Goal: Complete application form: Complete application form

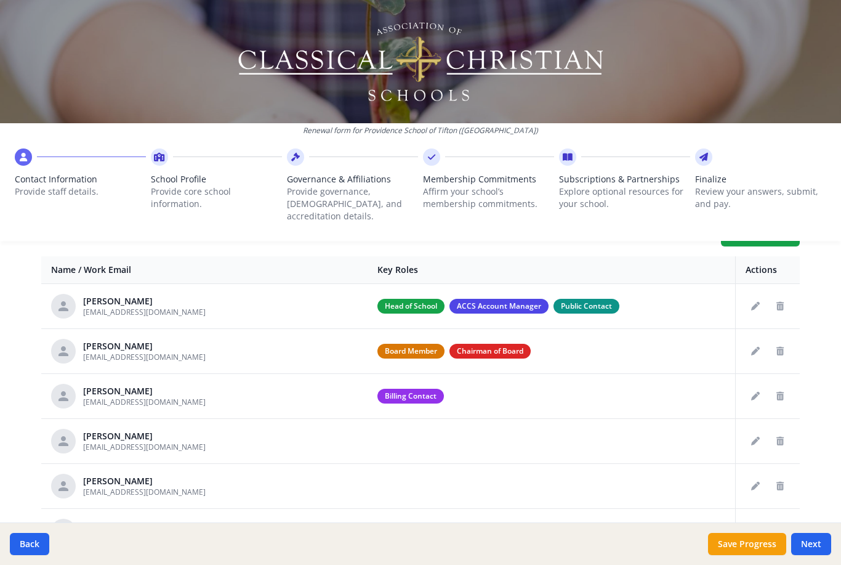
scroll to position [474, 0]
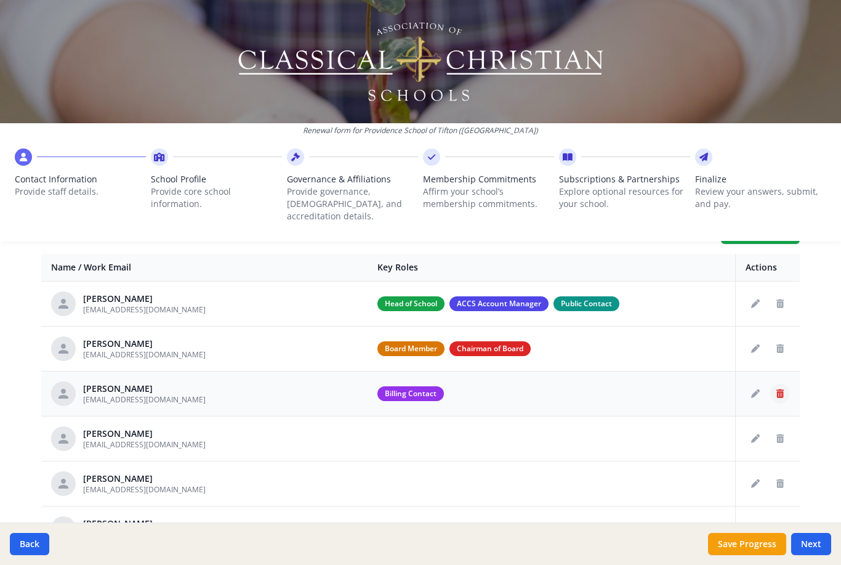
click at [776, 389] on icon "Delete staff" at bounding box center [779, 393] width 7 height 9
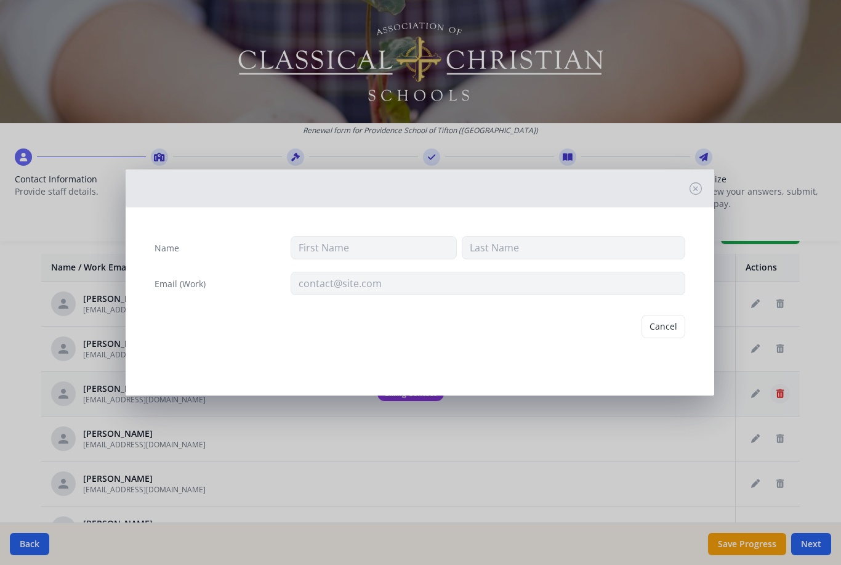
type input "[PERSON_NAME]"
type input "Royal"
type input "[EMAIL_ADDRESS][DOMAIN_NAME]"
click at [671, 328] on button "Delete" at bounding box center [664, 326] width 42 height 23
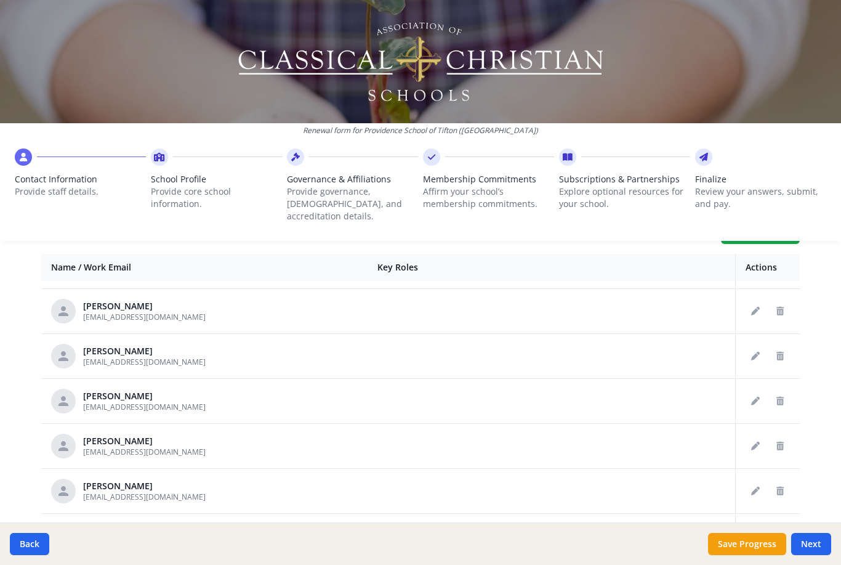
scroll to position [127, 0]
click at [786, 391] on button "Delete staff" at bounding box center [780, 401] width 20 height 20
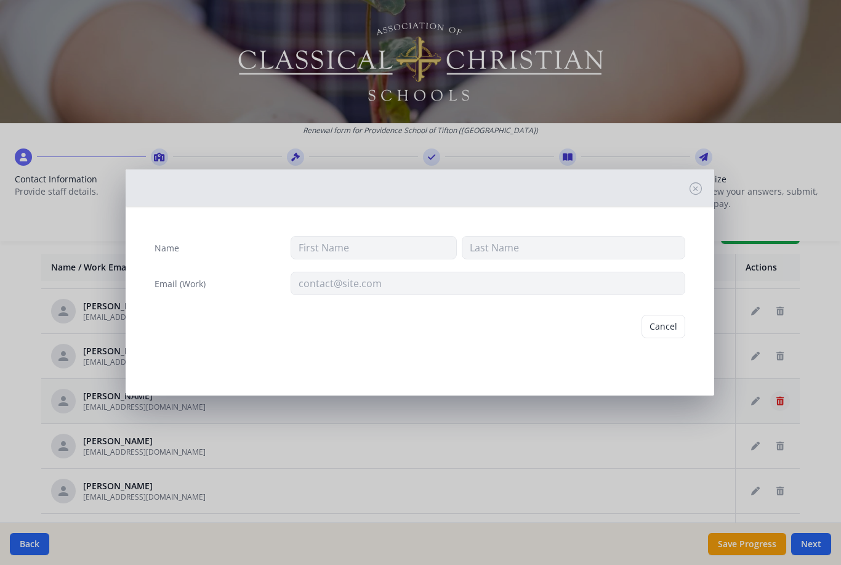
type input "[PERSON_NAME]"
type input "[EMAIL_ADDRESS][DOMAIN_NAME]"
click at [672, 325] on button "Delete" at bounding box center [664, 326] width 42 height 23
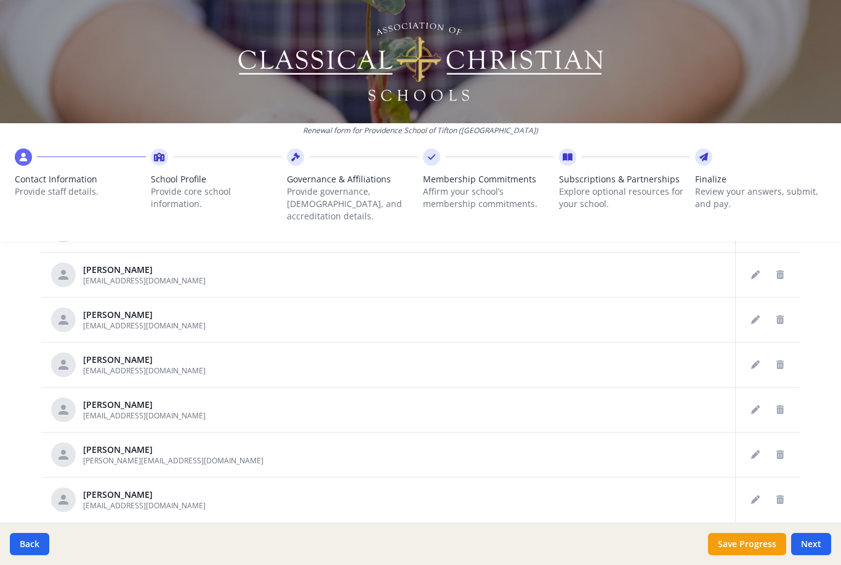
scroll to position [599, 0]
click at [783, 496] on icon "Delete staff" at bounding box center [779, 500] width 7 height 9
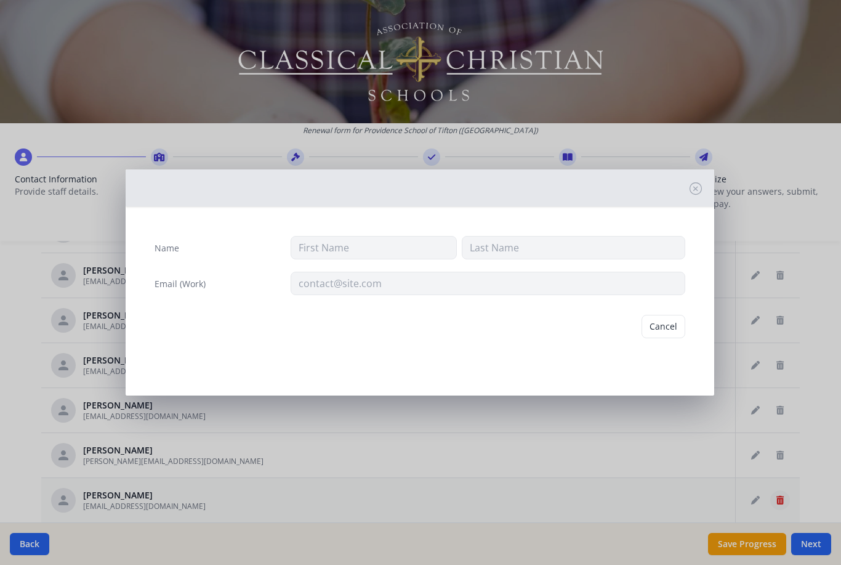
type input "Kanyssa"
type input "[PERSON_NAME]"
type input "[EMAIL_ADDRESS][DOMAIN_NAME]"
click at [669, 328] on button "Delete" at bounding box center [664, 326] width 42 height 23
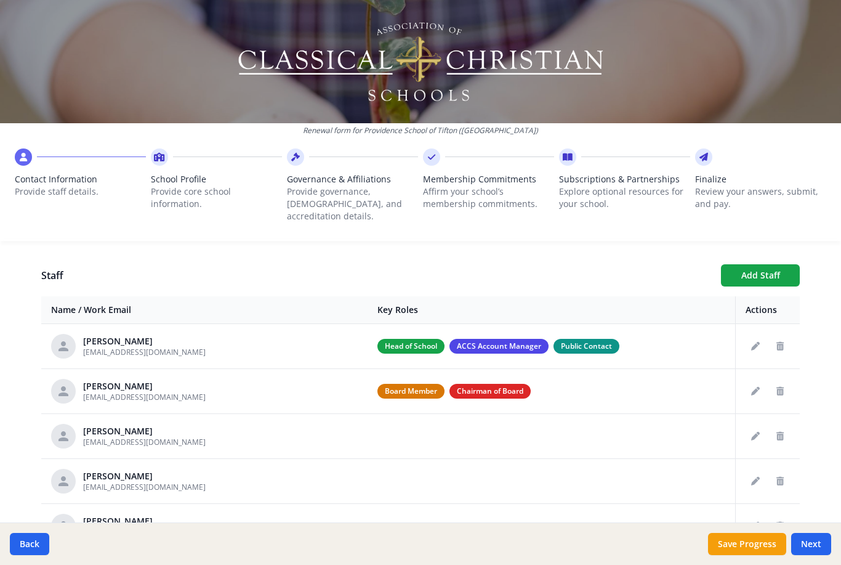
scroll to position [432, 0]
click at [772, 264] on button "Add Staff" at bounding box center [760, 275] width 79 height 22
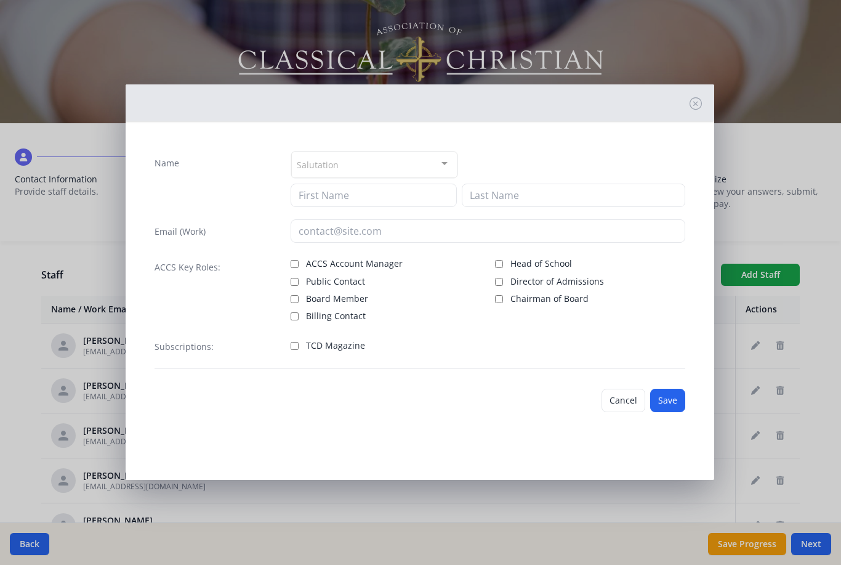
click at [435, 159] on div at bounding box center [444, 163] width 25 height 23
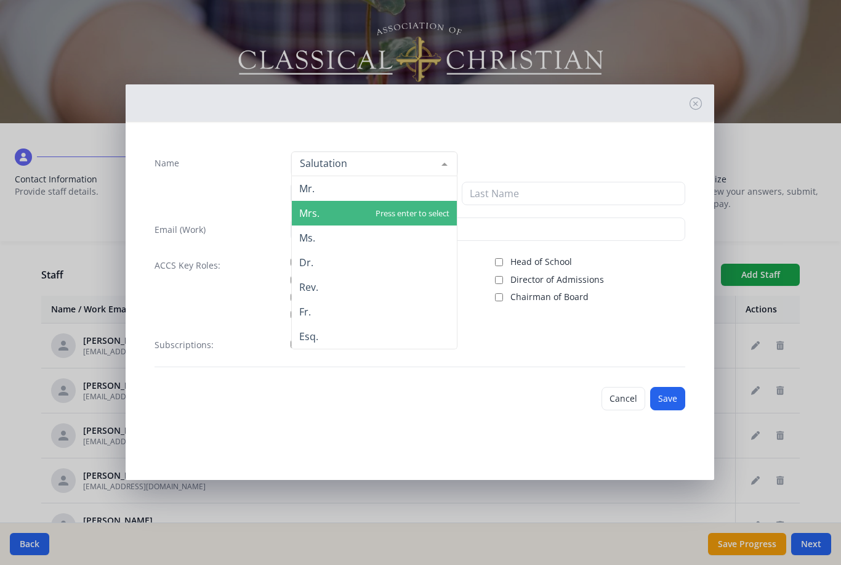
click at [312, 216] on span "Mrs." at bounding box center [309, 213] width 20 height 14
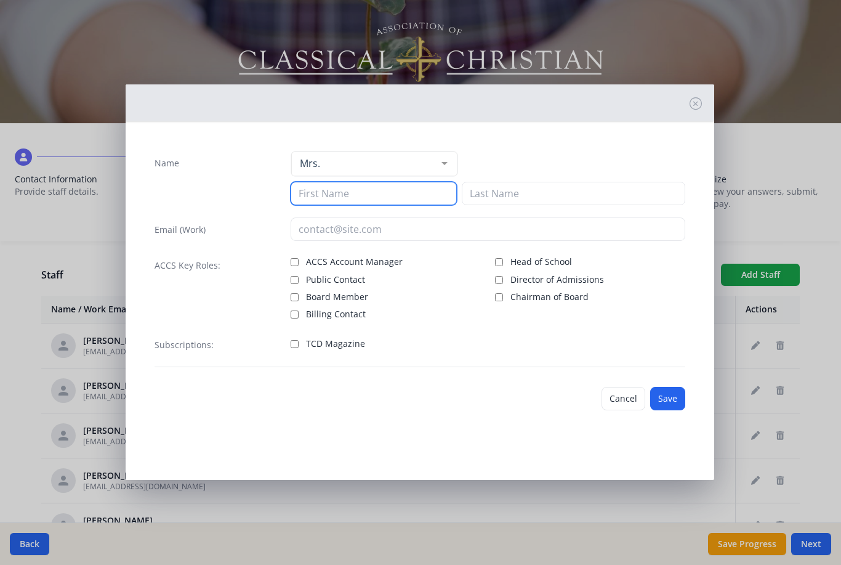
click at [381, 195] on input at bounding box center [374, 193] width 166 height 23
type input "[PERSON_NAME]"
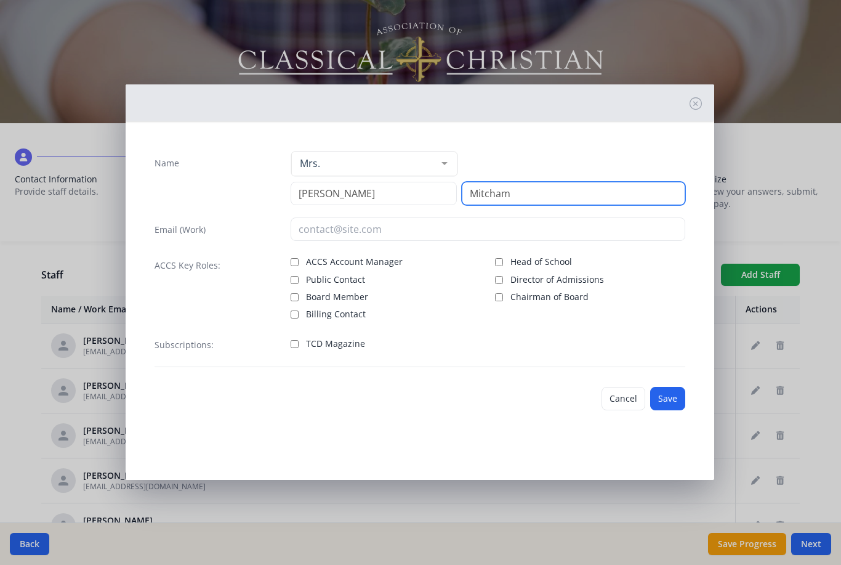
type input "Mitcham"
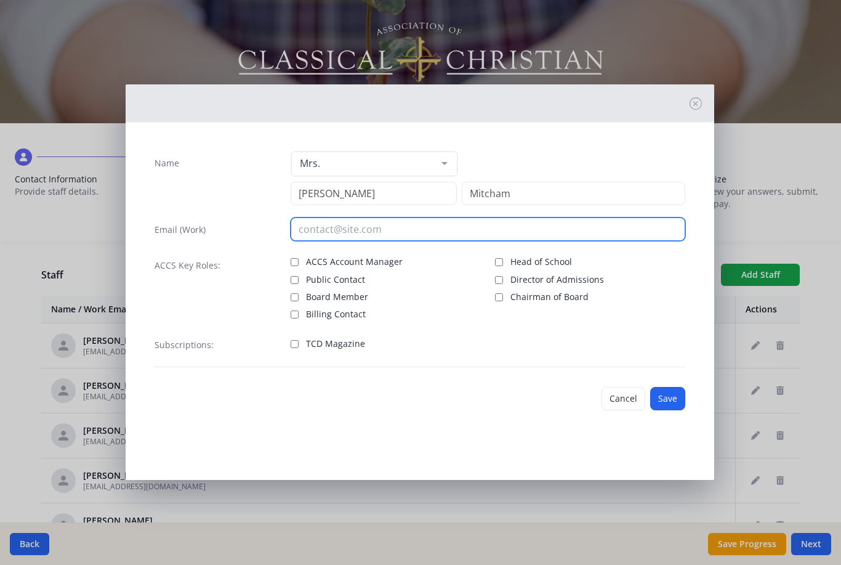
click at [406, 229] on input "email" at bounding box center [488, 228] width 395 height 23
type input "[EMAIL_ADDRESS][DOMAIN_NAME]"
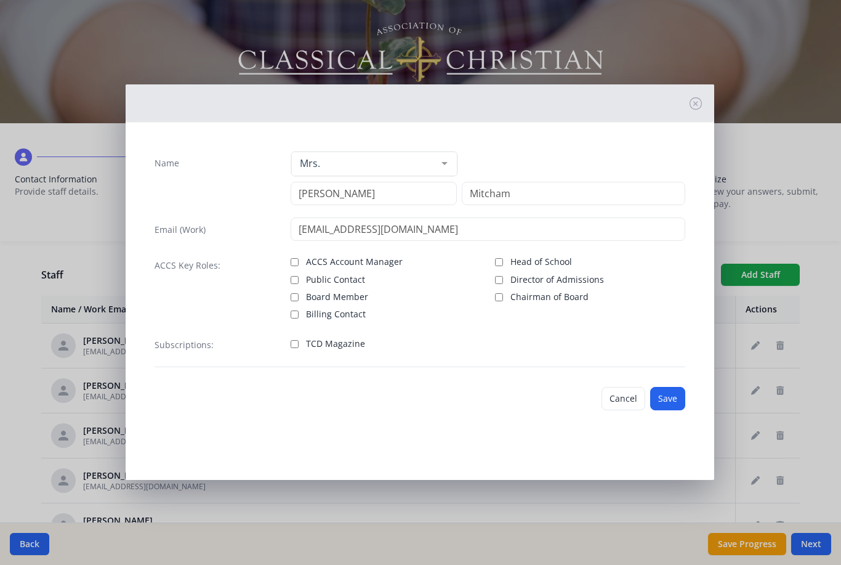
click at [296, 280] on input "Public Contact" at bounding box center [295, 280] width 8 height 8
checkbox input "true"
click at [297, 346] on input "TCD Magazine" at bounding box center [295, 344] width 8 height 8
checkbox input "true"
click at [663, 400] on button "Save" at bounding box center [667, 398] width 35 height 23
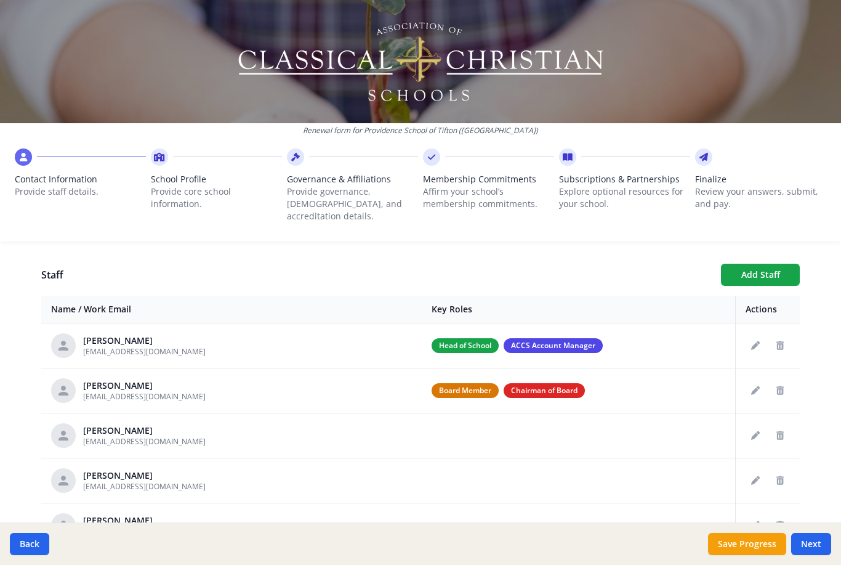
click at [767, 248] on div "Your Information Please enter the information for the person submitting this fo…" at bounding box center [420, 304] width 788 height 910
click at [770, 264] on button "Add Staff" at bounding box center [760, 275] width 79 height 22
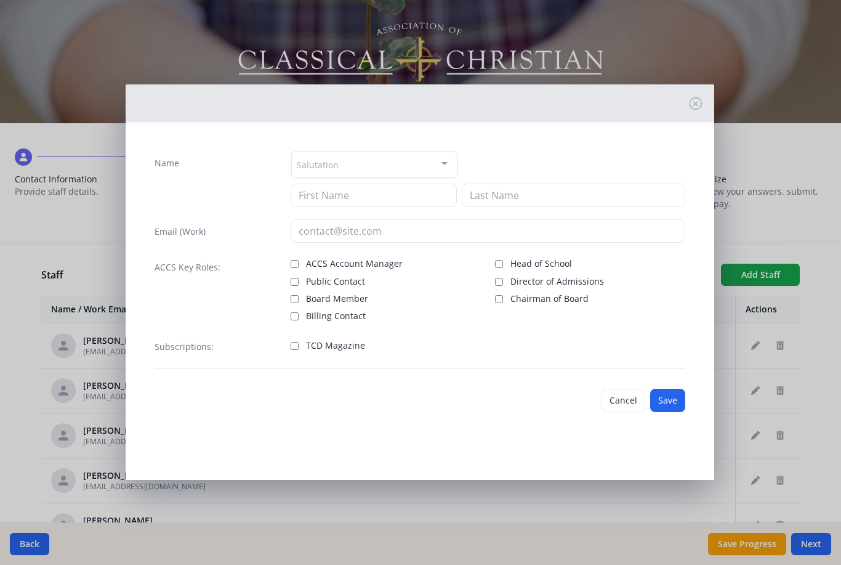
click at [438, 167] on div at bounding box center [444, 163] width 25 height 23
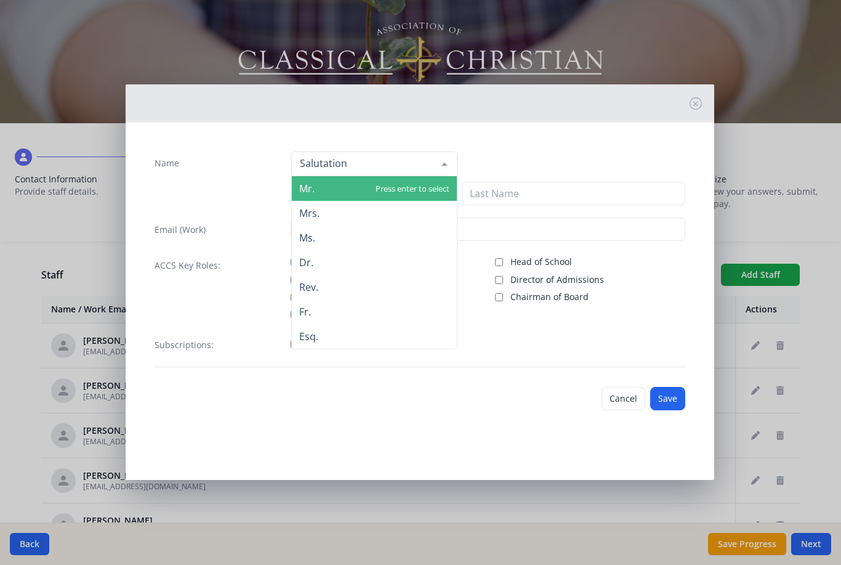
click at [345, 190] on span "Mr." at bounding box center [374, 188] width 165 height 25
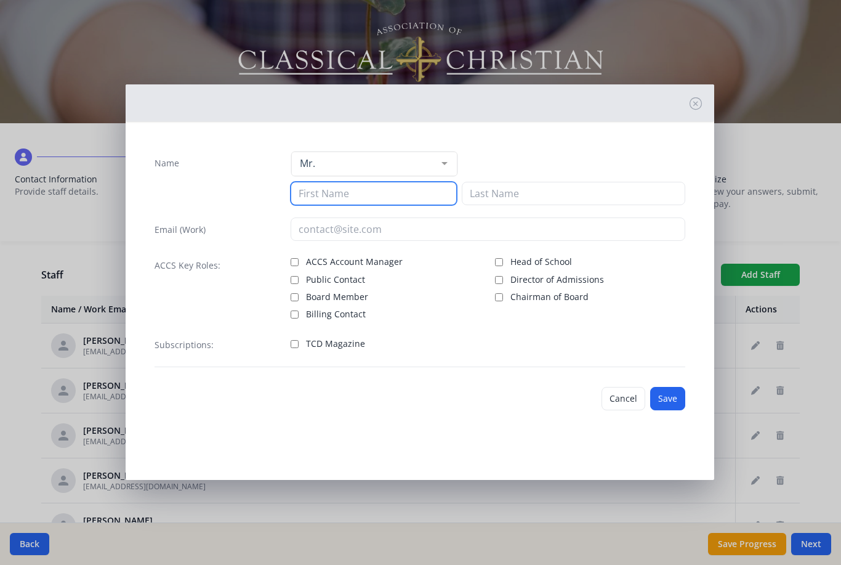
click at [374, 193] on input at bounding box center [374, 193] width 166 height 23
type input "[PERSON_NAME]"
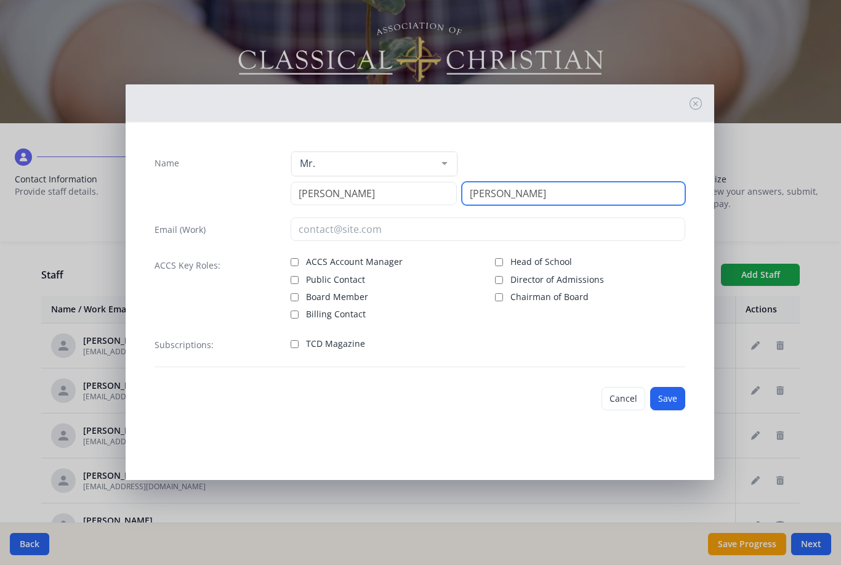
type input "[PERSON_NAME]"
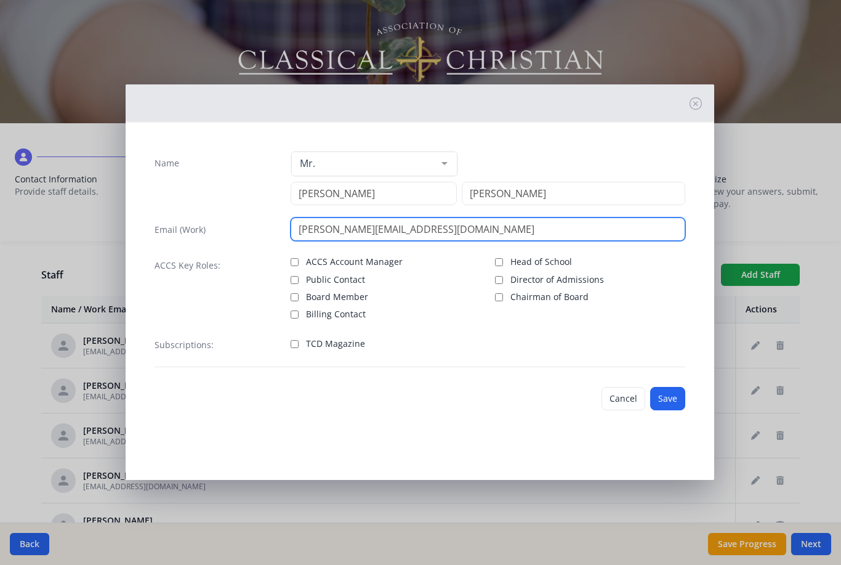
type input "[PERSON_NAME][EMAIL_ADDRESS][DOMAIN_NAME]"
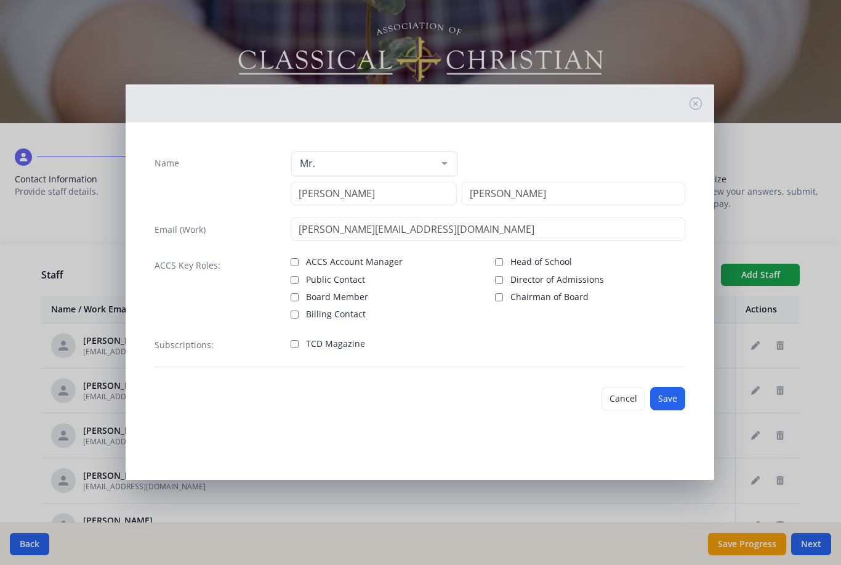
click at [299, 346] on input "TCD Magazine" at bounding box center [295, 344] width 8 height 8
checkbox input "true"
click at [665, 394] on button "Save" at bounding box center [667, 398] width 35 height 23
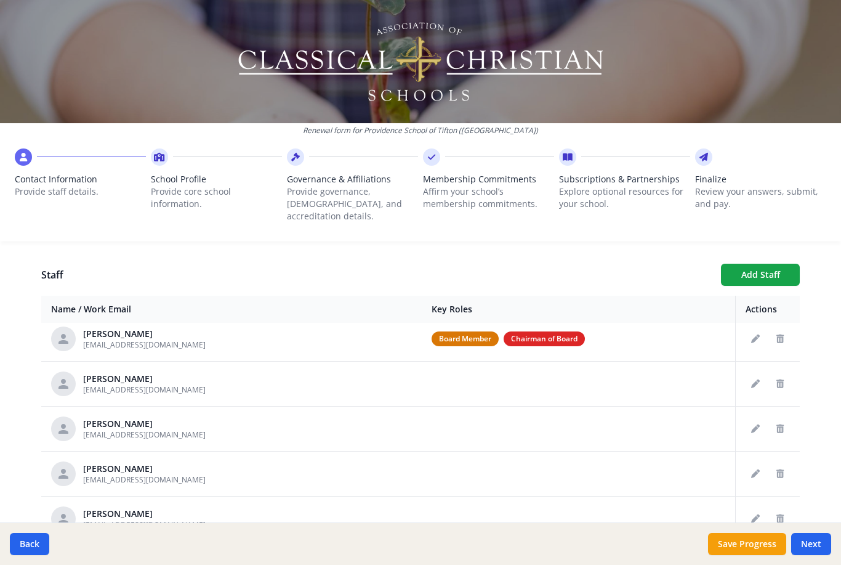
scroll to position [52, 0]
click at [758, 264] on button "Add Staff" at bounding box center [760, 275] width 79 height 22
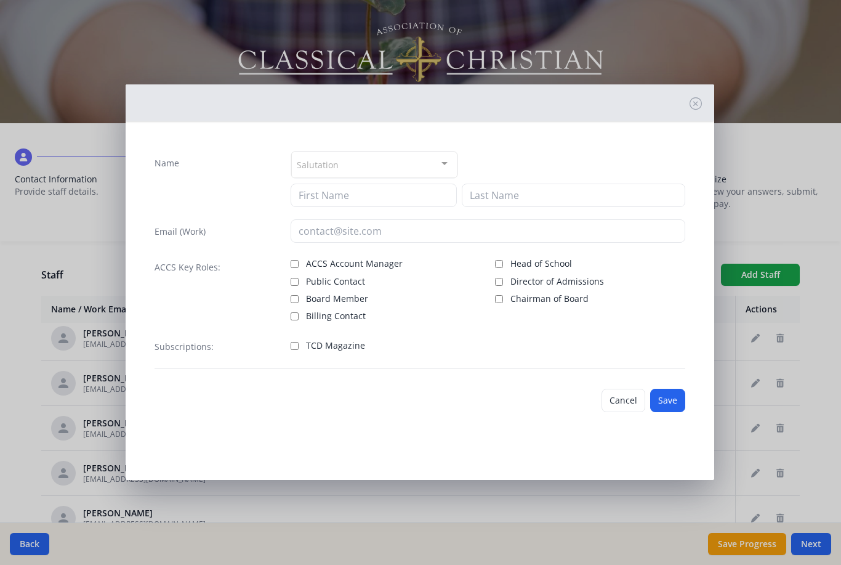
click at [443, 167] on div at bounding box center [444, 163] width 25 height 23
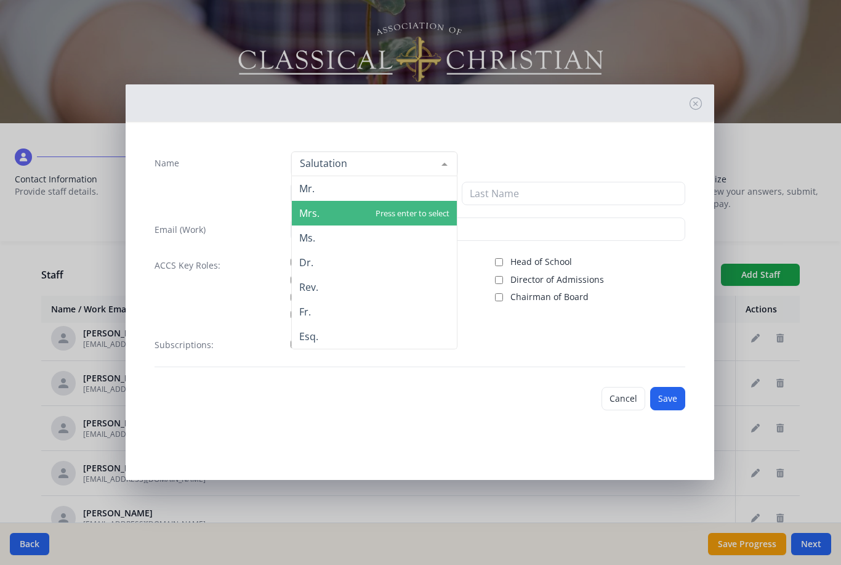
click at [366, 216] on span "Mrs." at bounding box center [374, 213] width 165 height 25
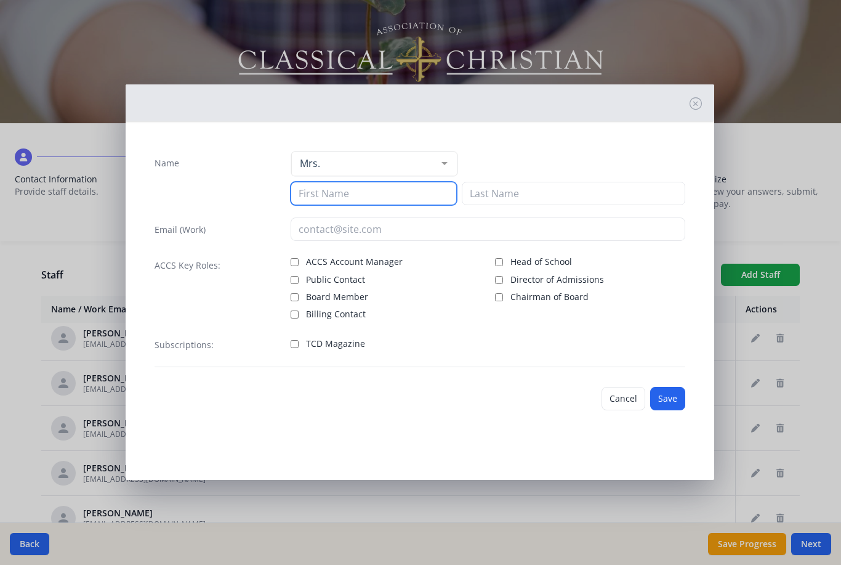
click at [393, 194] on input at bounding box center [374, 193] width 166 height 23
type input "[PERSON_NAME]"
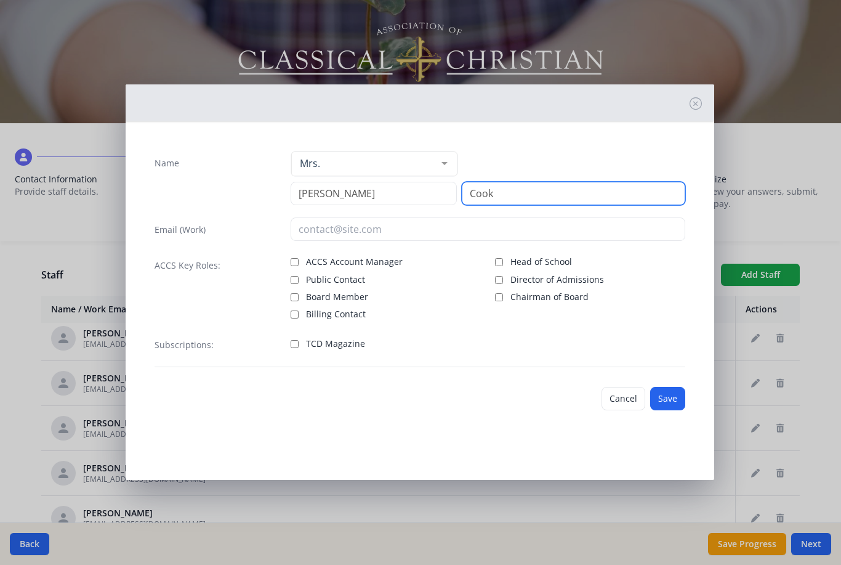
type input "Cook"
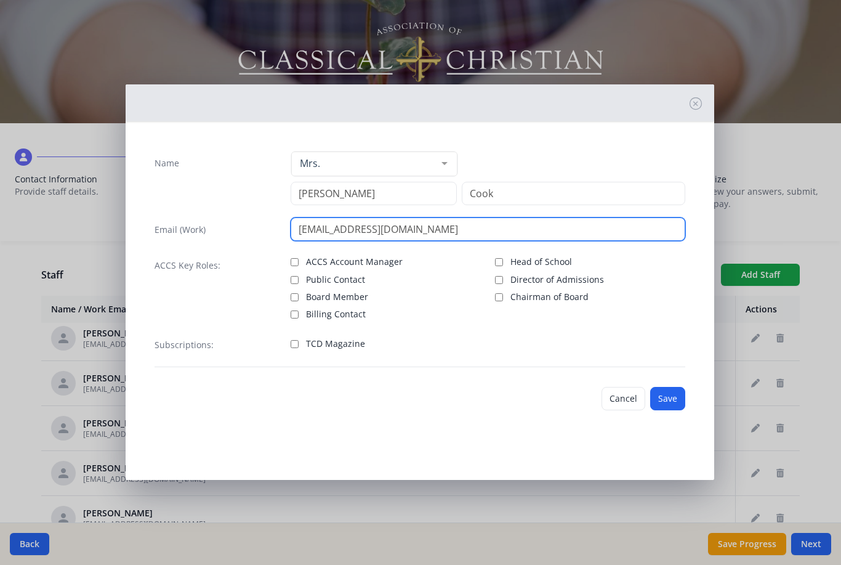
type input "[EMAIL_ADDRESS][DOMAIN_NAME]"
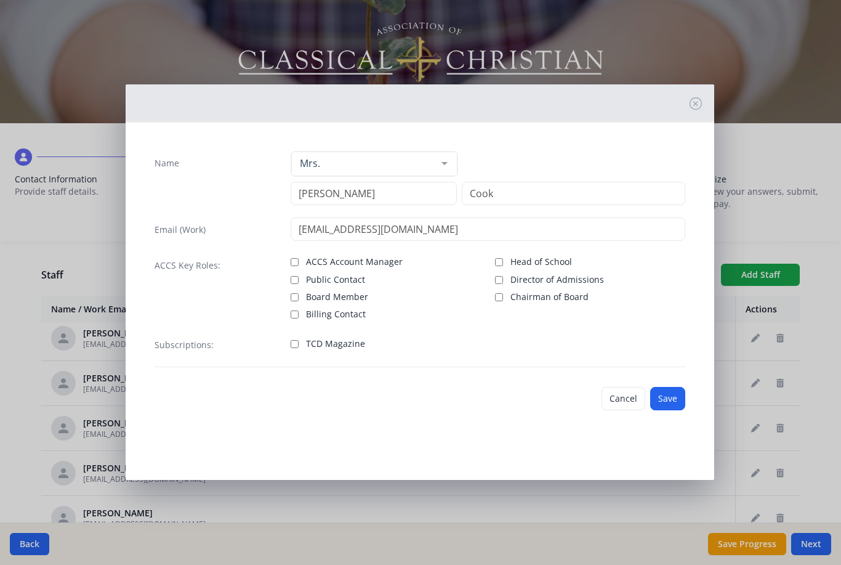
click at [295, 347] on input "TCD Magazine" at bounding box center [295, 344] width 8 height 8
checkbox input "true"
click at [669, 393] on button "Save" at bounding box center [667, 398] width 35 height 23
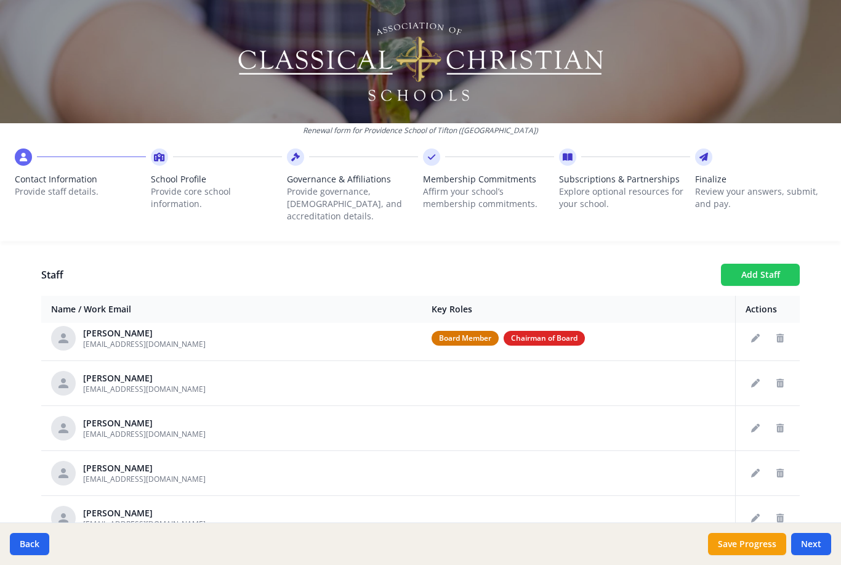
click at [772, 264] on button "Add Staff" at bounding box center [760, 275] width 79 height 22
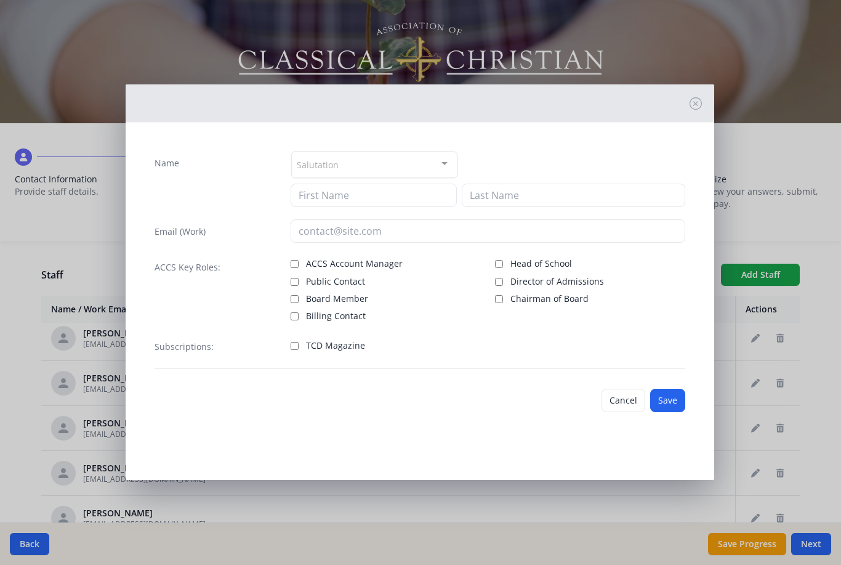
click at [422, 159] on div "Salutation" at bounding box center [374, 164] width 166 height 26
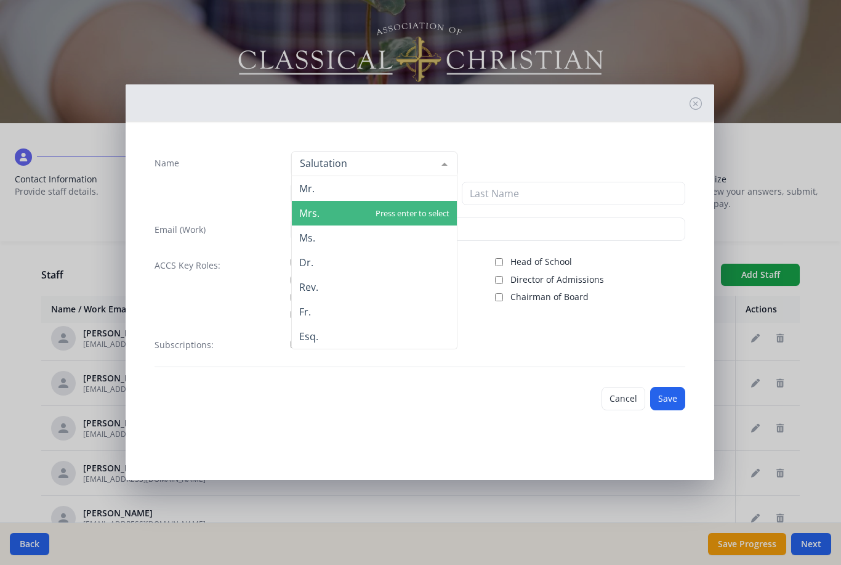
click at [379, 217] on span "Mrs." at bounding box center [374, 213] width 165 height 25
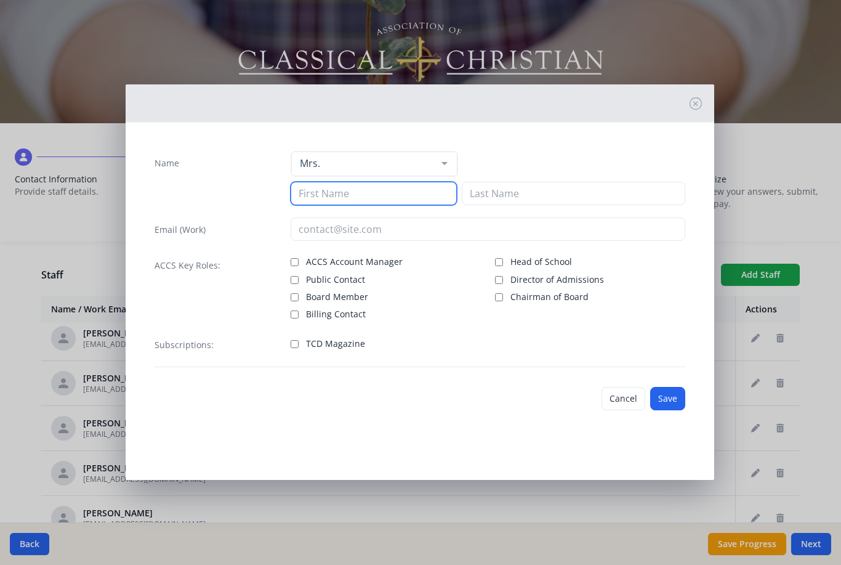
click at [412, 200] on input at bounding box center [374, 193] width 166 height 23
type input "[PERSON_NAME]"
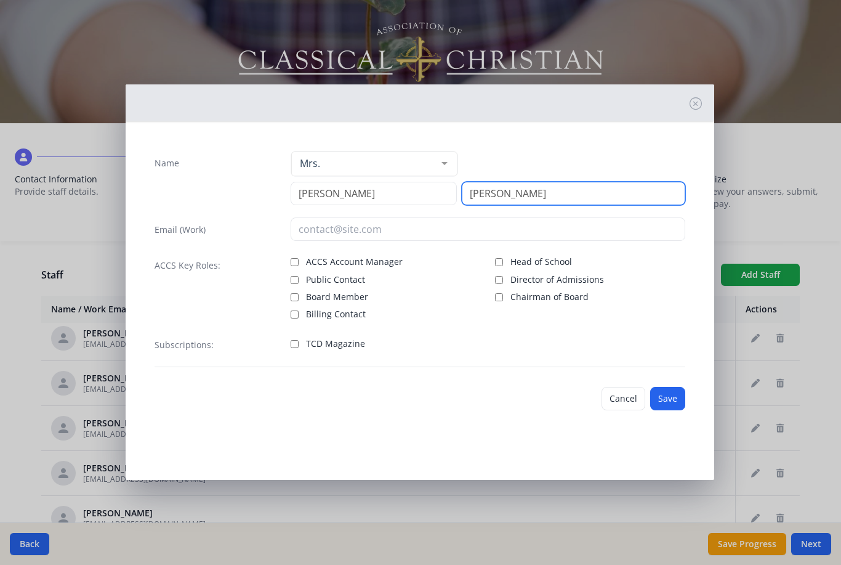
type input "[PERSON_NAME]"
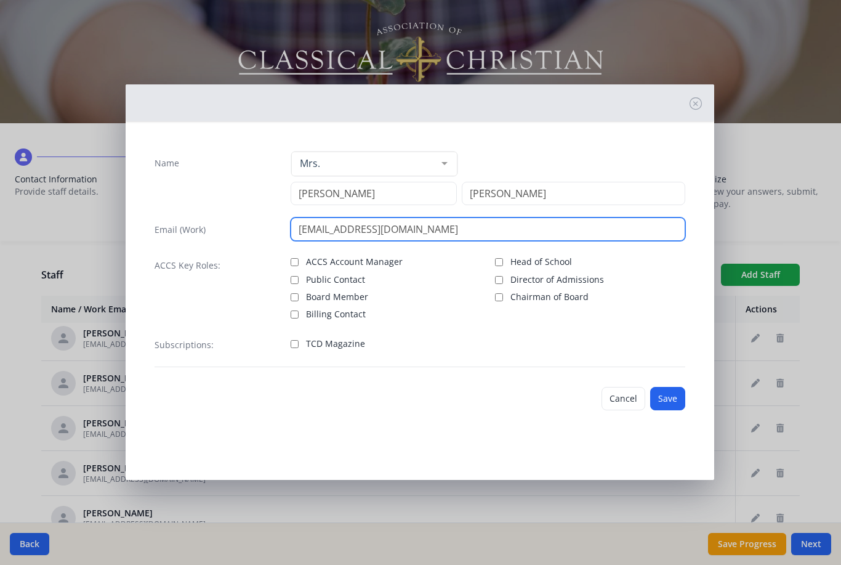
type input "[EMAIL_ADDRESS][DOMAIN_NAME]"
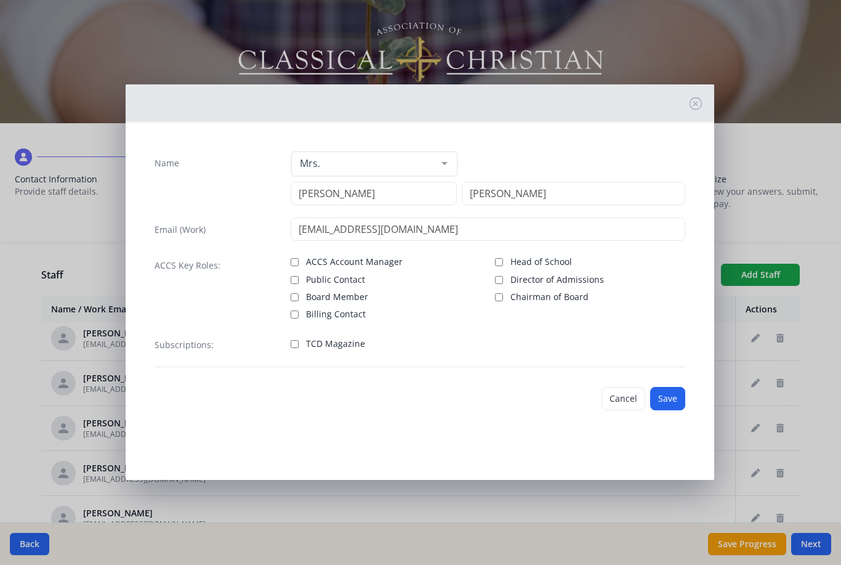
click at [297, 298] on input "Board Member" at bounding box center [295, 297] width 8 height 8
checkbox input "true"
click at [296, 348] on input "TCD Magazine" at bounding box center [295, 344] width 8 height 8
checkbox input "true"
click at [665, 399] on button "Save" at bounding box center [667, 398] width 35 height 23
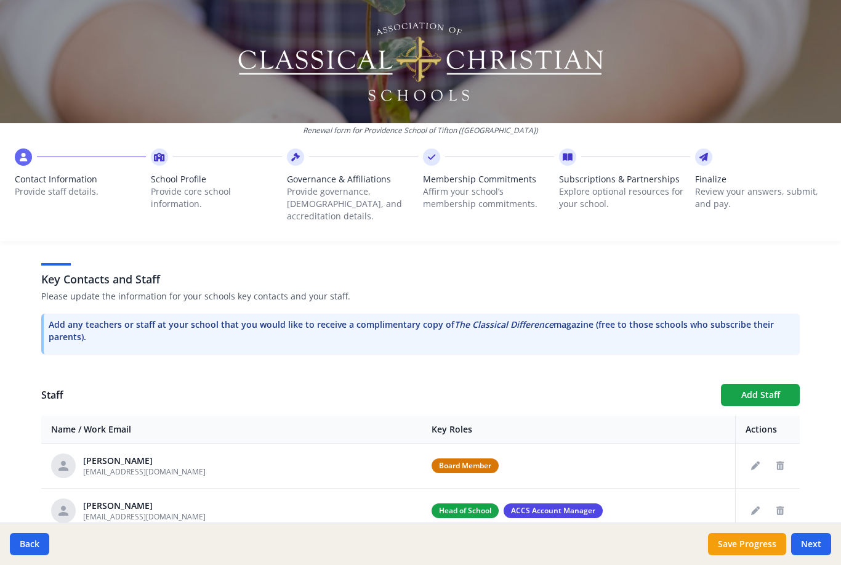
scroll to position [353, 0]
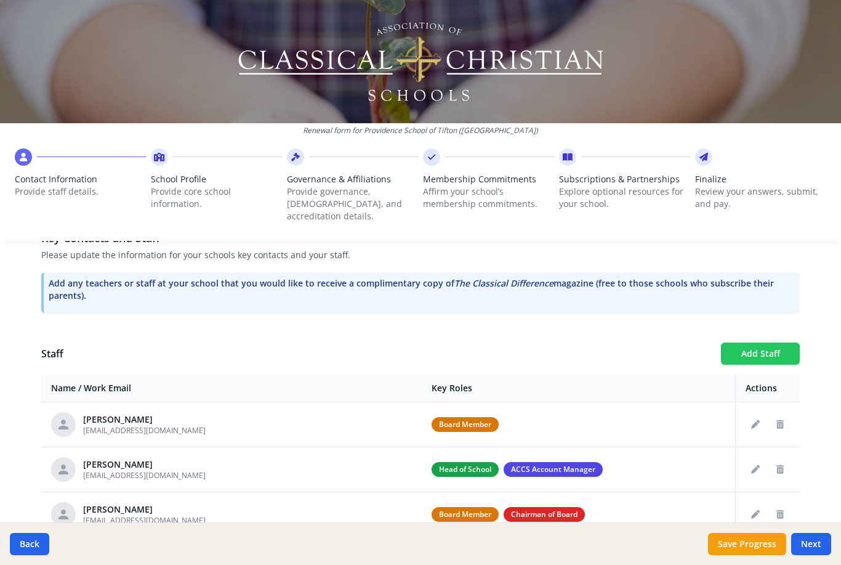
click at [783, 342] on button "Add Staff" at bounding box center [760, 353] width 79 height 22
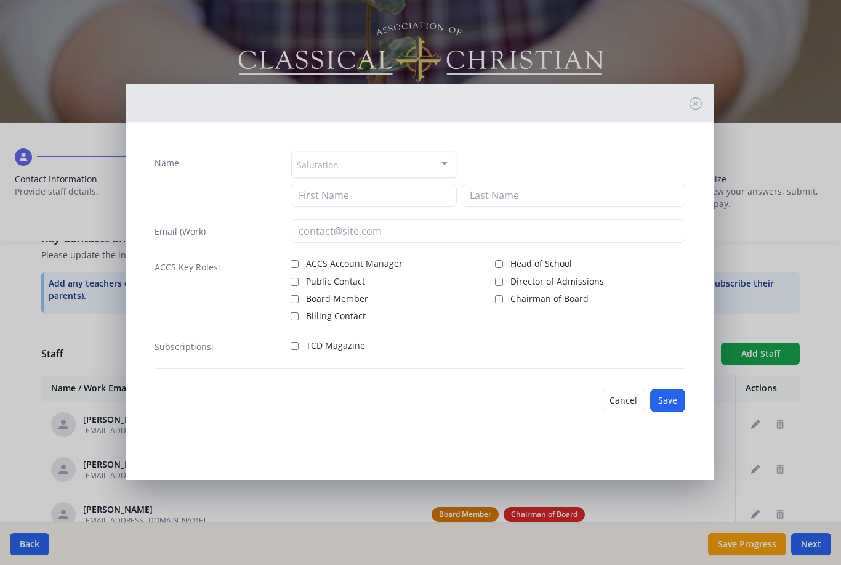
click at [435, 167] on div at bounding box center [444, 163] width 25 height 23
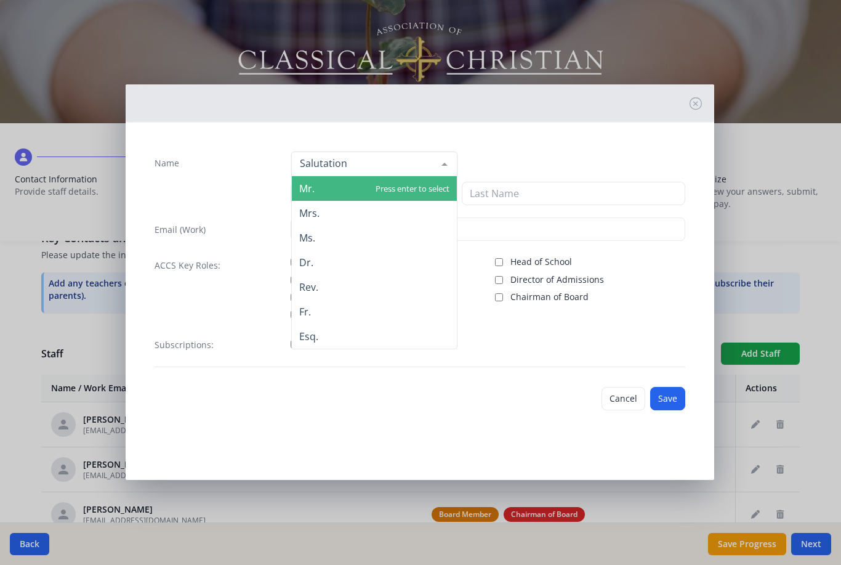
click at [315, 260] on span "Dr." at bounding box center [374, 262] width 165 height 25
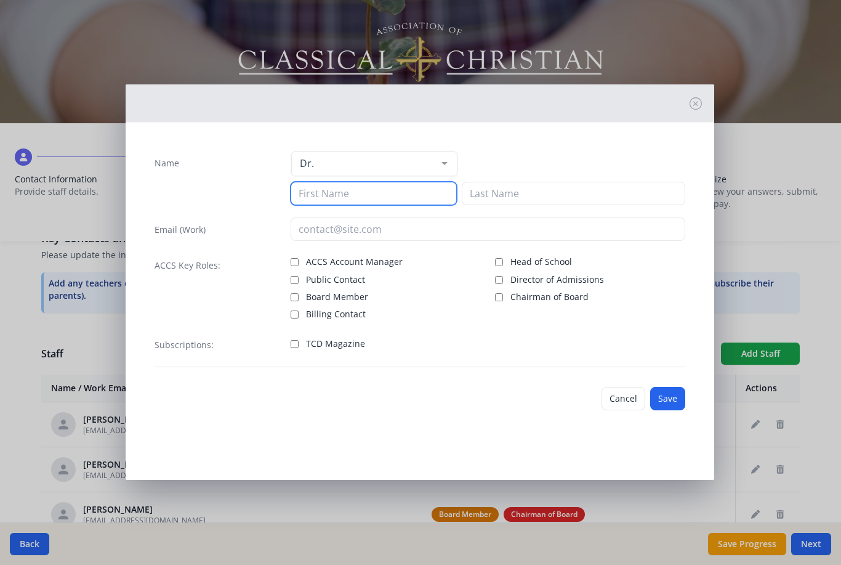
click at [413, 188] on input at bounding box center [374, 193] width 166 height 23
type input "[PERSON_NAME]"
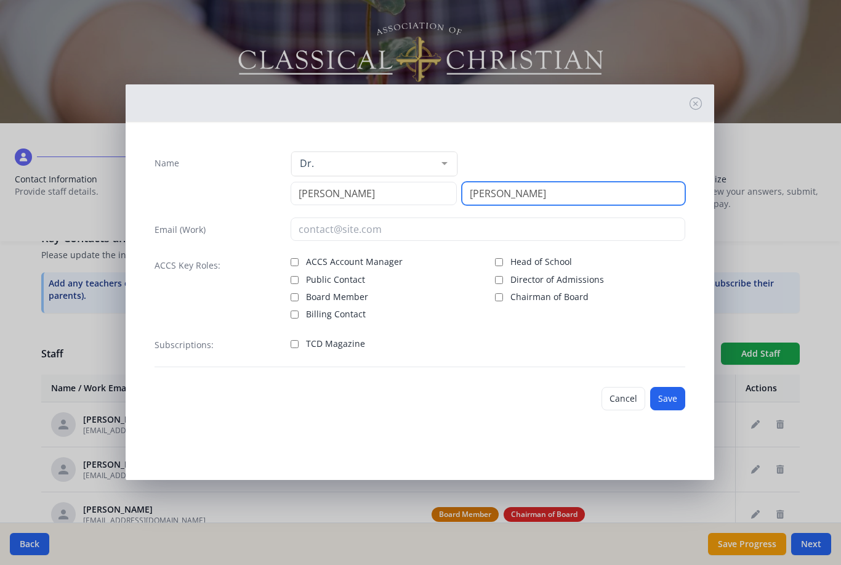
type input "[PERSON_NAME]"
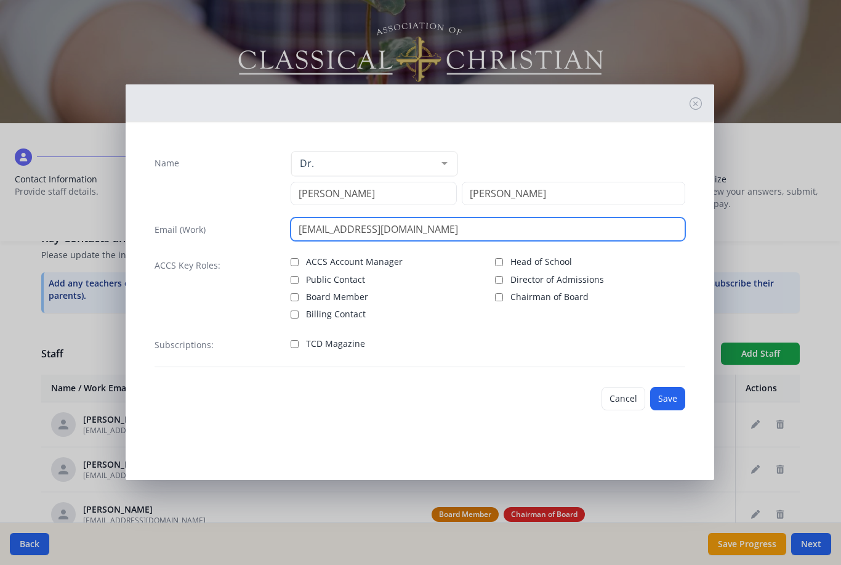
type input "[EMAIL_ADDRESS][DOMAIN_NAME]"
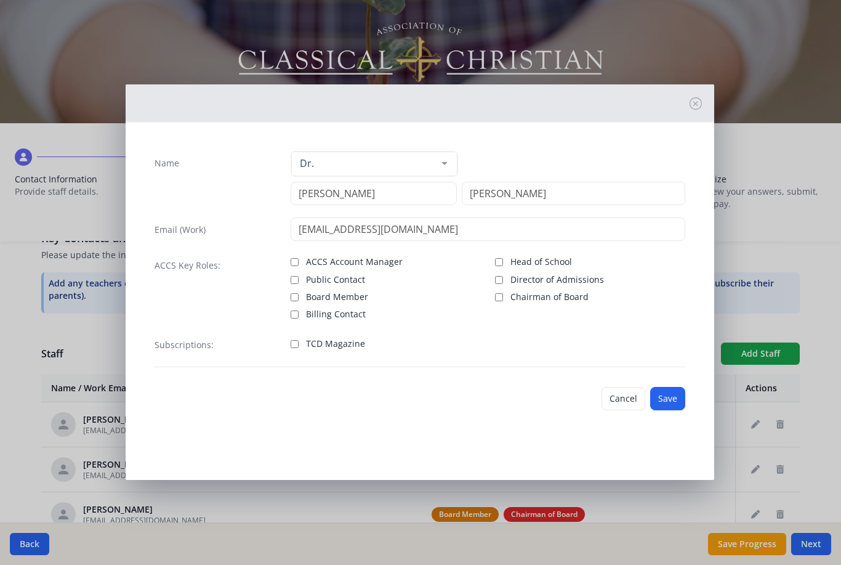
click at [301, 338] on label "TCD Magazine" at bounding box center [386, 342] width 190 height 15
click at [299, 340] on input "TCD Magazine" at bounding box center [295, 344] width 8 height 8
checkbox input "true"
click at [671, 400] on button "Save" at bounding box center [667, 398] width 35 height 23
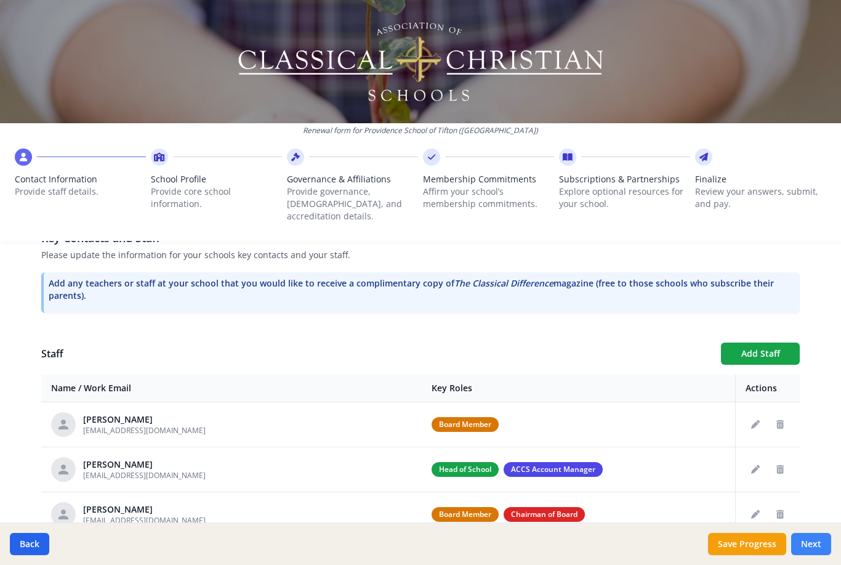
click at [816, 548] on button "Next" at bounding box center [811, 544] width 40 height 22
type input "[PHONE_NUMBER]"
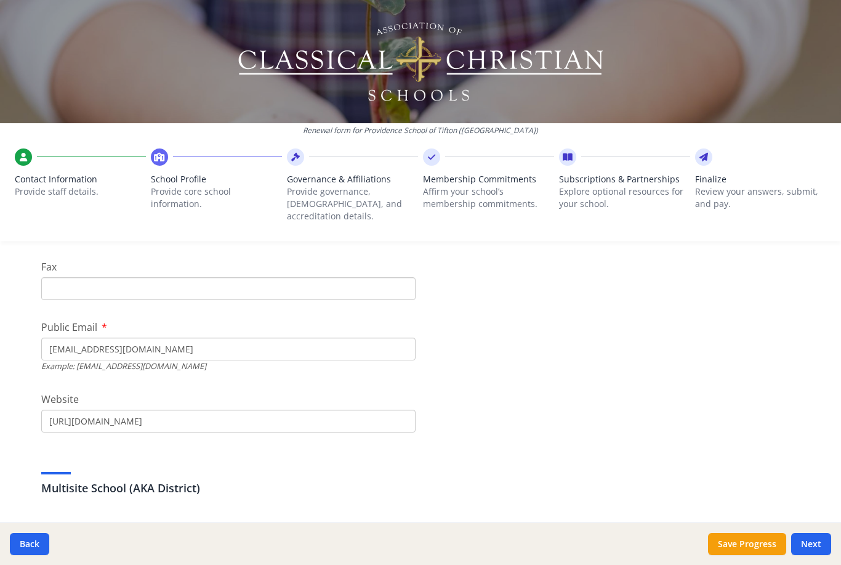
click at [384, 279] on input "Fax" at bounding box center [228, 288] width 374 height 23
click at [363, 346] on input "[EMAIL_ADDRESS][DOMAIN_NAME]" at bounding box center [228, 348] width 374 height 23
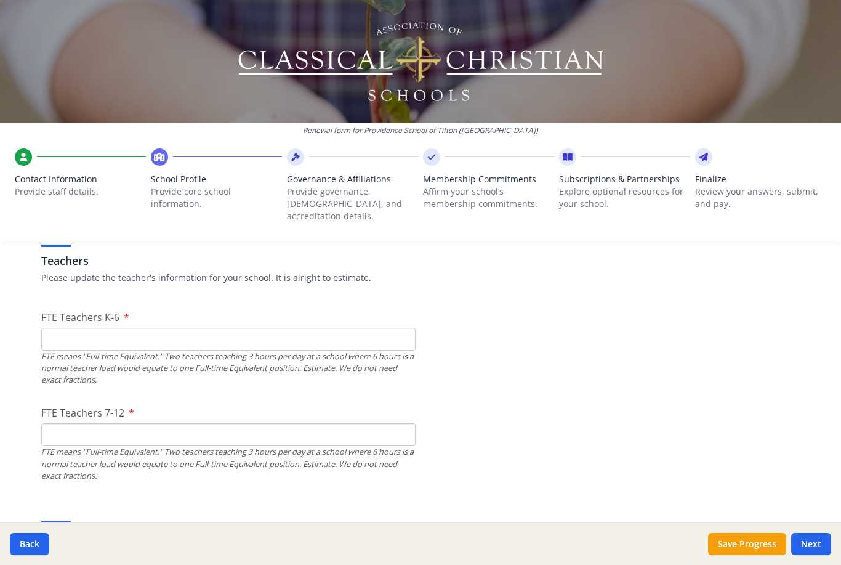
scroll to position [723, 0]
click at [393, 328] on input "FTE Teachers K-6" at bounding box center [228, 339] width 374 height 23
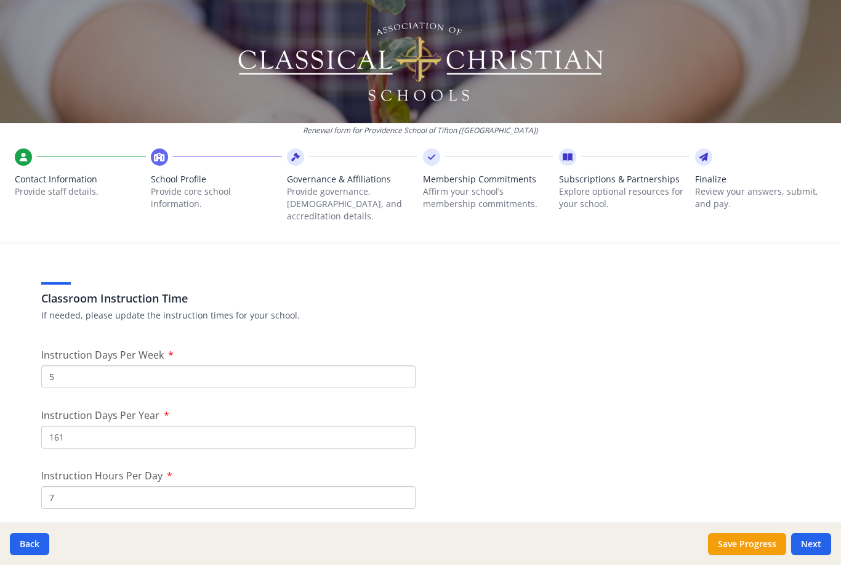
scroll to position [1014, 0]
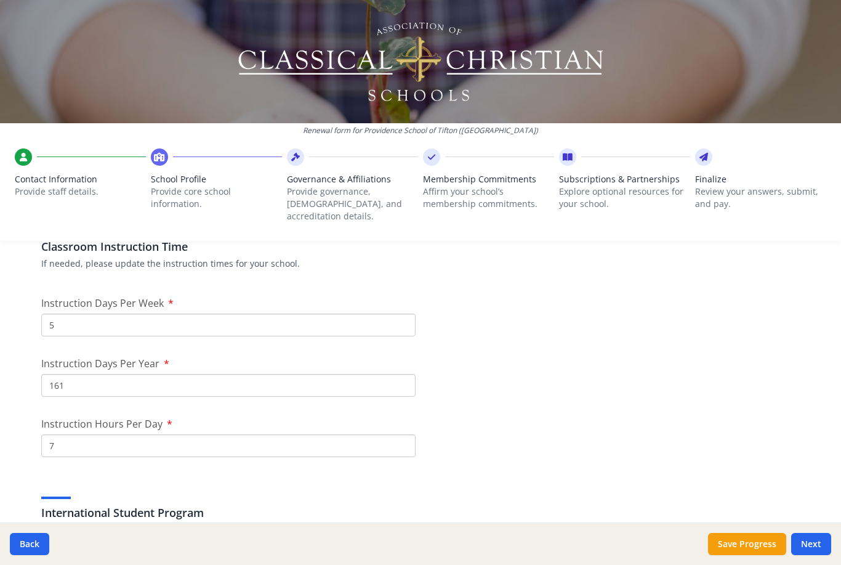
type input "8"
click at [398, 374] on input "161" at bounding box center [228, 385] width 374 height 23
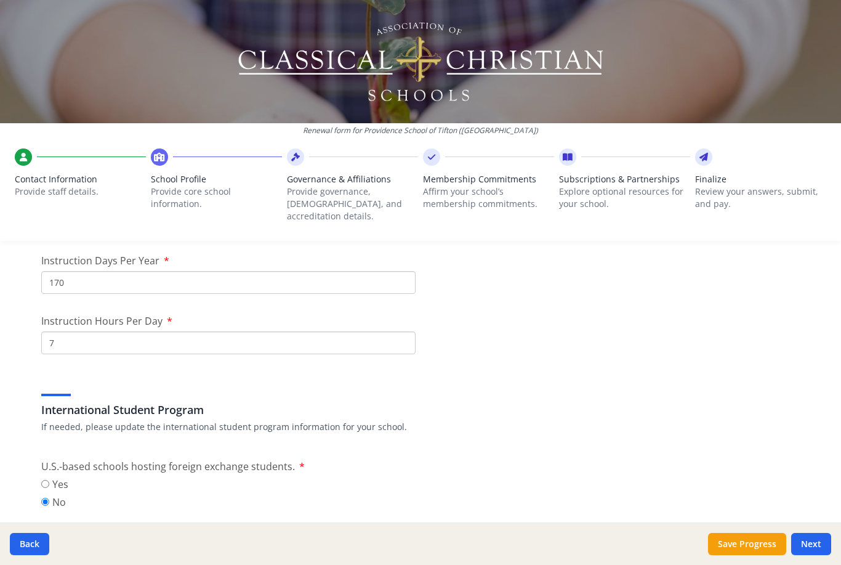
scroll to position [1121, 0]
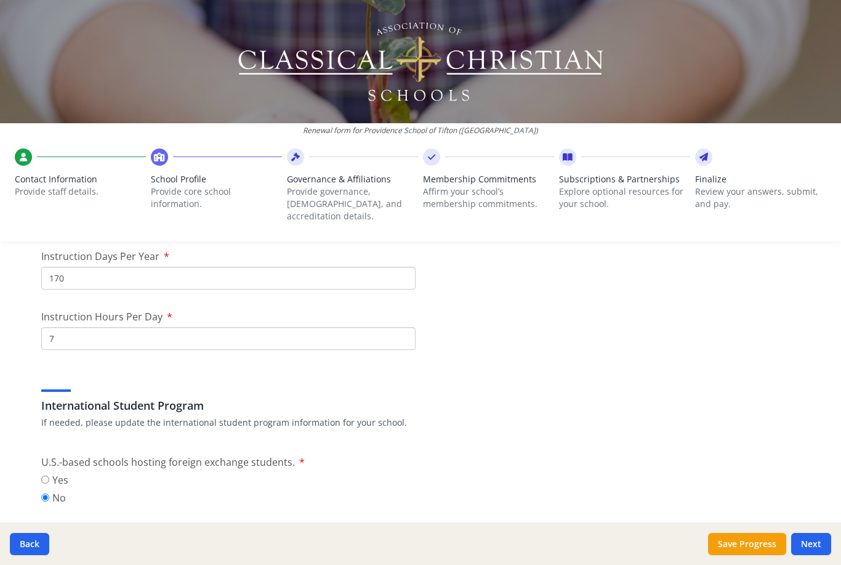
type input "170"
click at [392, 327] on input "7" at bounding box center [228, 338] width 374 height 23
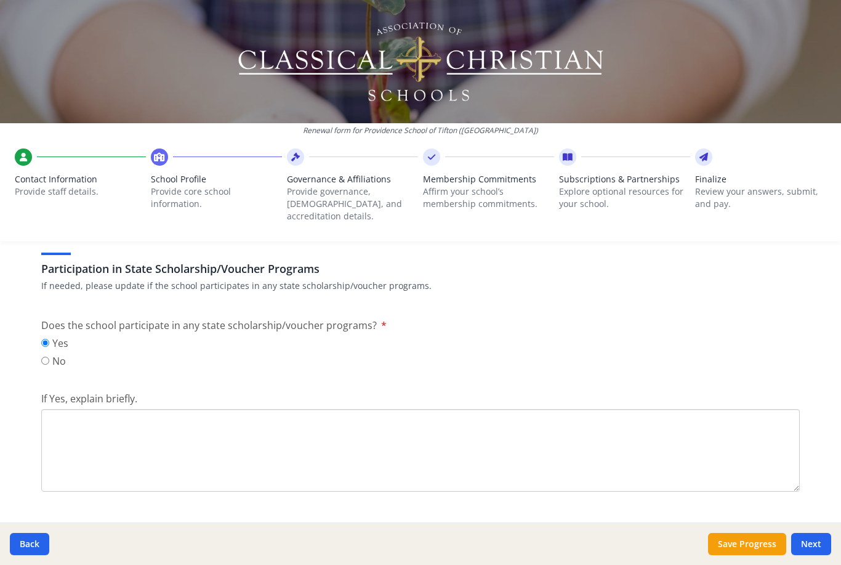
scroll to position [1734, 0]
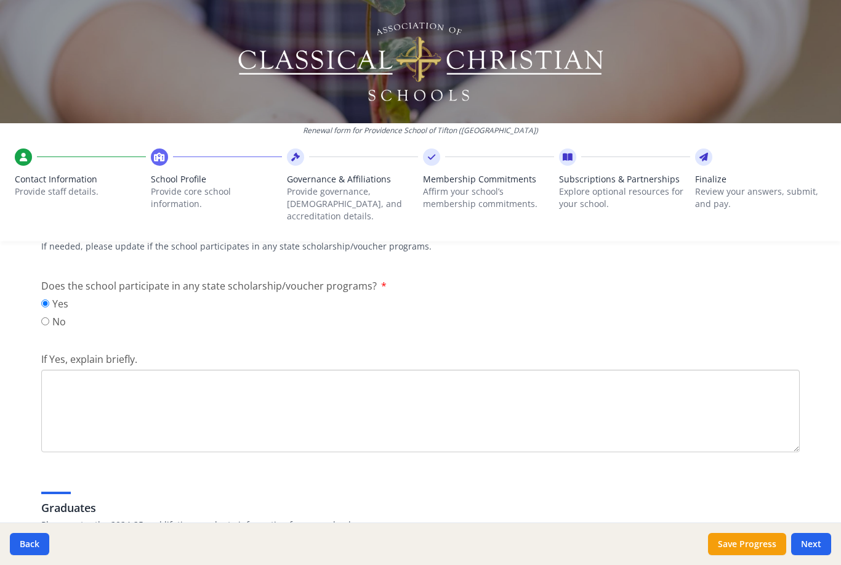
click at [470, 174] on textarea "If Yes, explain briefly." at bounding box center [420, 132] width 759 height 83
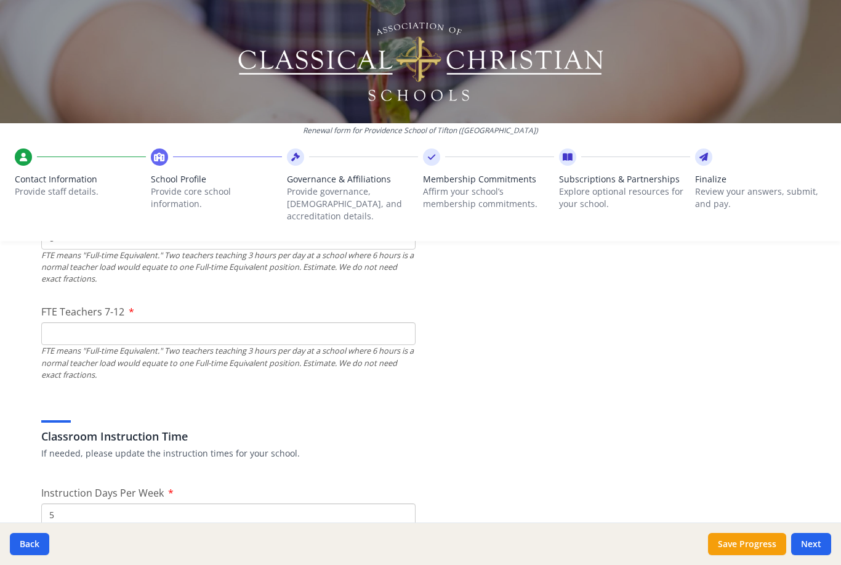
scroll to position [816, 0]
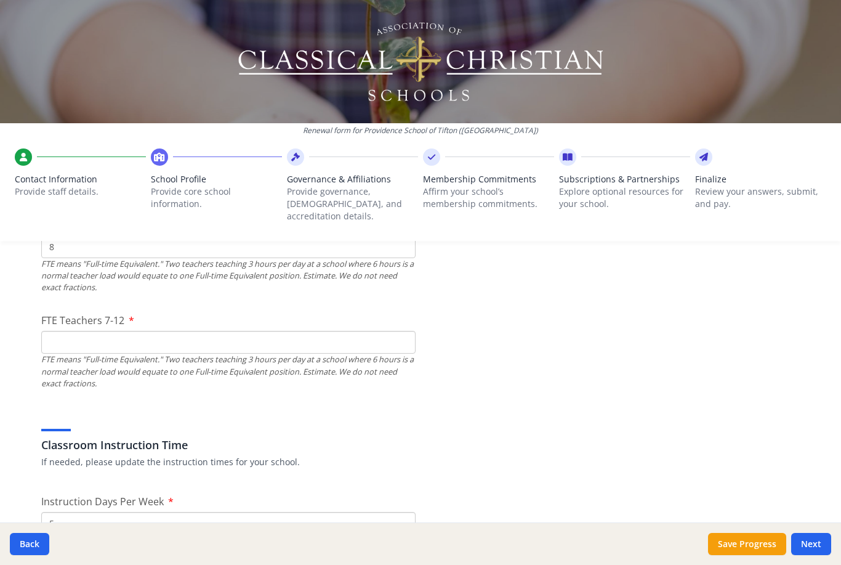
type textarea "We participate in the [US_STATE] Special Needs Scholarship program and the new …"
click at [391, 331] on input "FTE Teachers 7-12" at bounding box center [228, 342] width 374 height 23
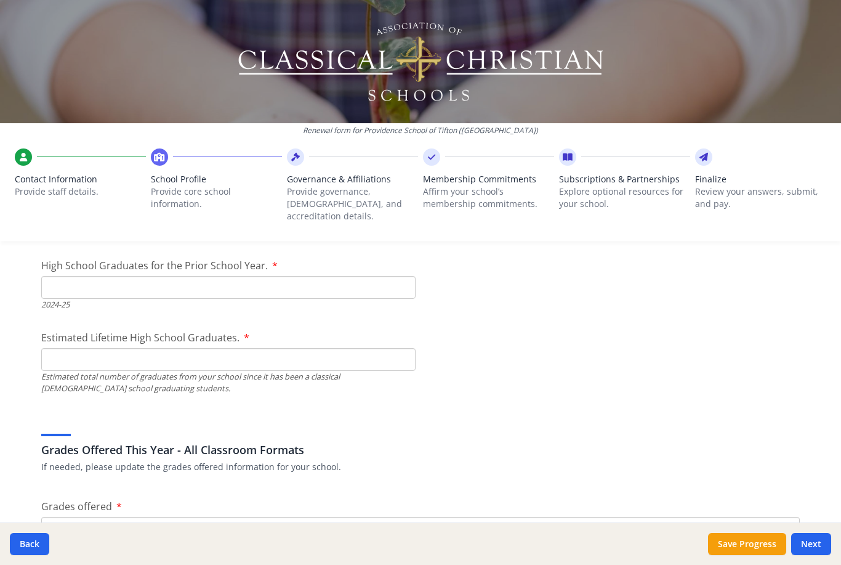
scroll to position [2031, 0]
type input "2"
click at [395, 279] on input "High School Graduates for the Prior School Year." at bounding box center [228, 288] width 374 height 23
type input "0"
click at [377, 357] on input "Estimated Lifetime High School Graduates." at bounding box center [228, 360] width 374 height 23
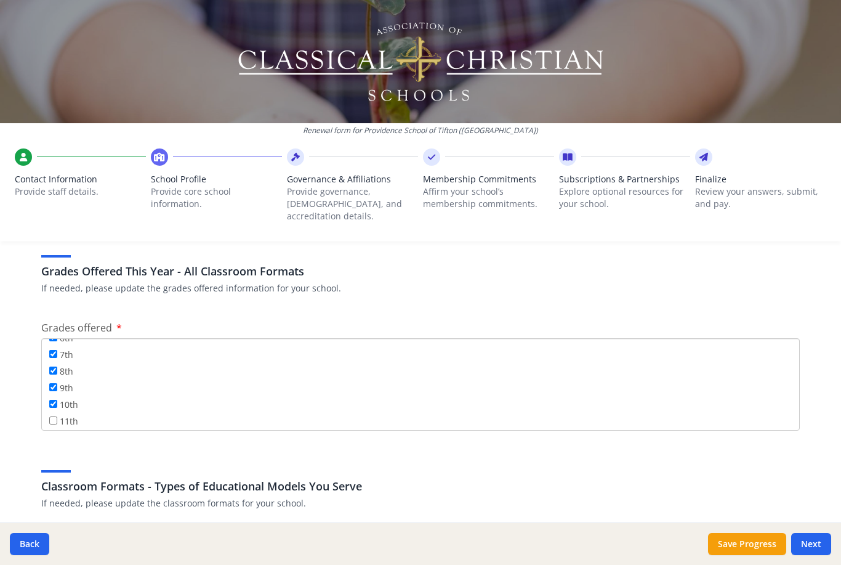
scroll to position [130, 0]
type input "0"
click at [57, 348] on input "7th" at bounding box center [53, 352] width 8 height 8
checkbox input "false"
click at [55, 383] on input "9th" at bounding box center [53, 385] width 8 height 8
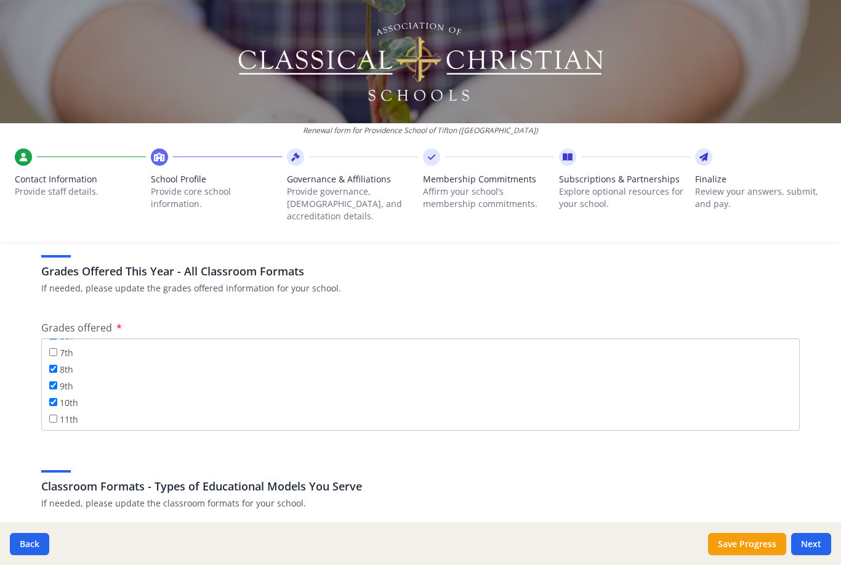
checkbox input "false"
click at [51, 398] on input "10th" at bounding box center [53, 402] width 8 height 8
checkbox input "false"
click at [57, 414] on input "11th" at bounding box center [53, 418] width 8 height 8
checkbox input "true"
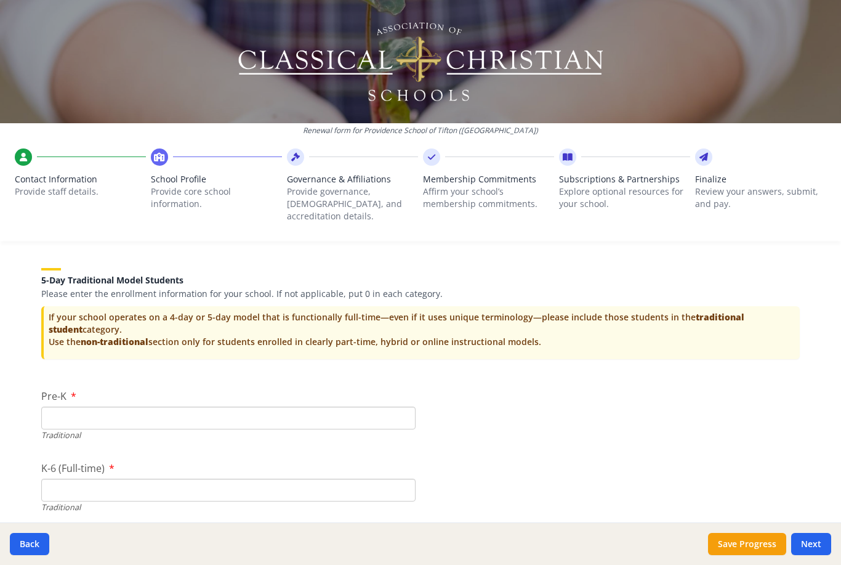
scroll to position [2724, 0]
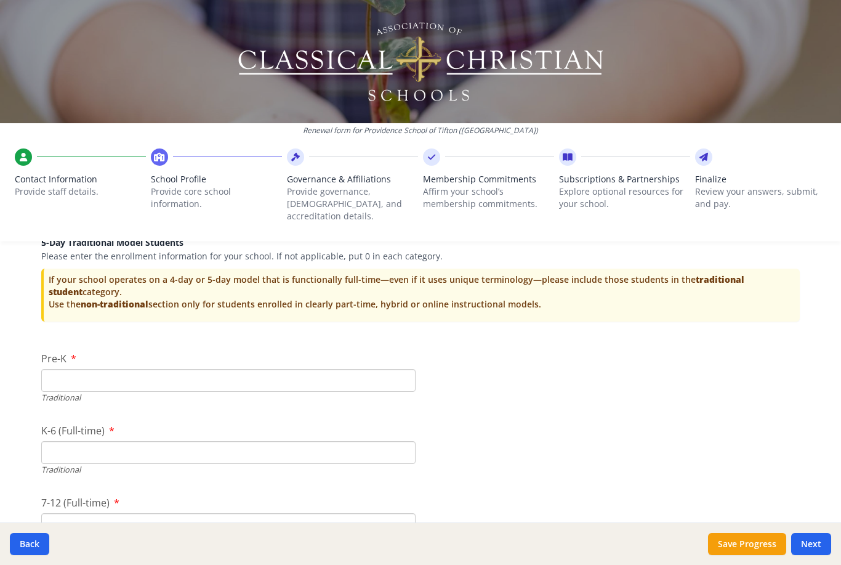
click at [252, 373] on input "Pre-K" at bounding box center [228, 380] width 374 height 23
type input "11"
click at [216, 442] on input "K-6 (Full-time)" at bounding box center [228, 452] width 374 height 23
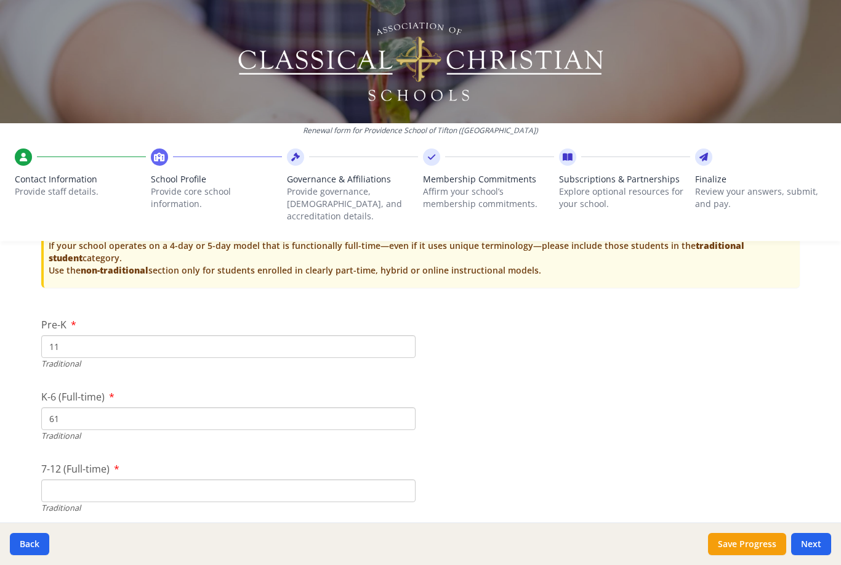
scroll to position [2761, 0]
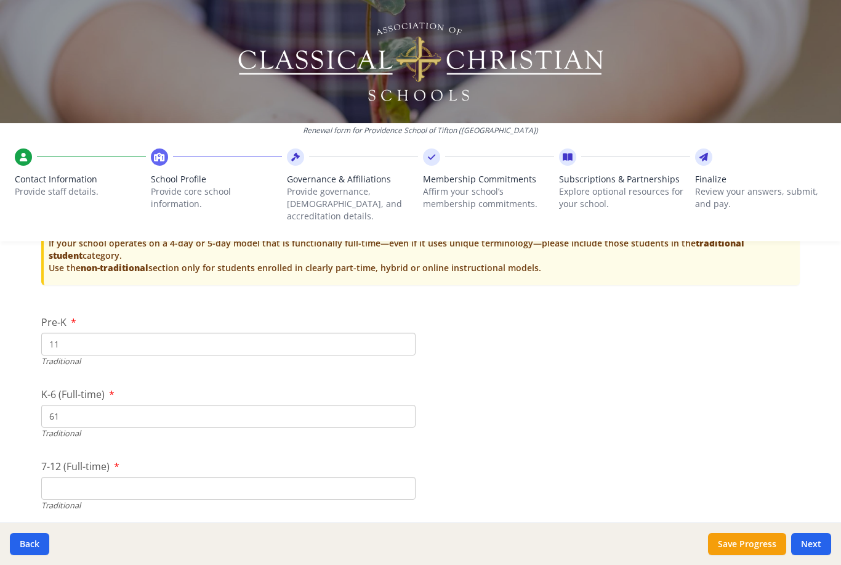
type input "6"
type input "58"
click at [313, 477] on input "7-12 (Full-time)" at bounding box center [228, 488] width 374 height 23
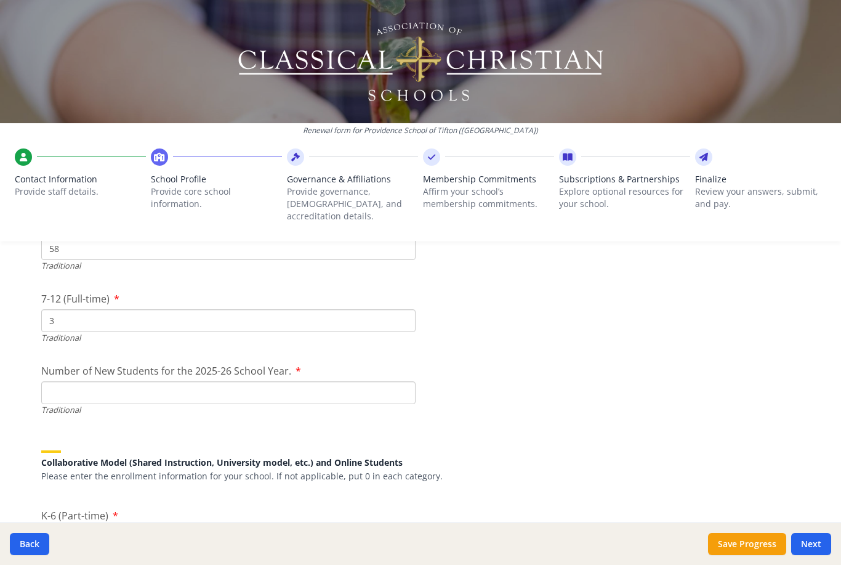
scroll to position [2938, 0]
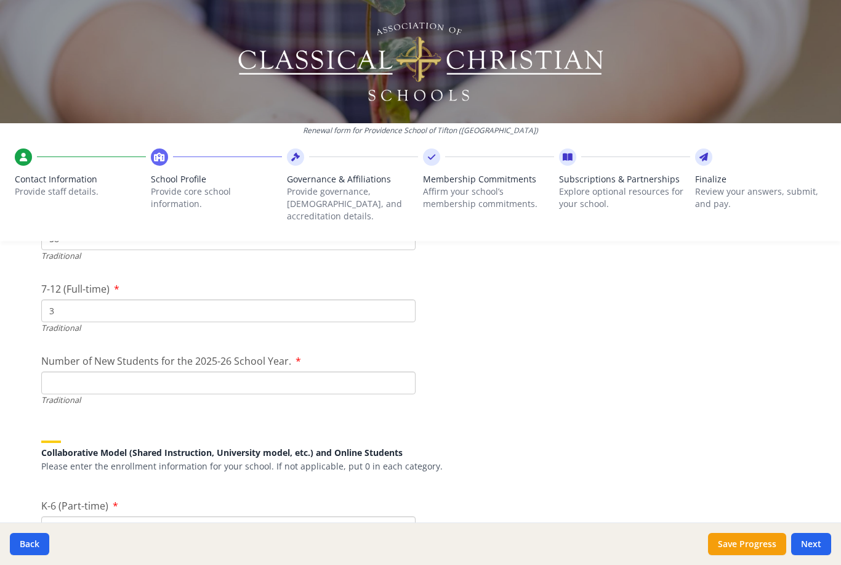
type input "3"
click at [284, 374] on input "Number of New Students for the 2025-26 School Year." at bounding box center [228, 382] width 374 height 23
type input "1"
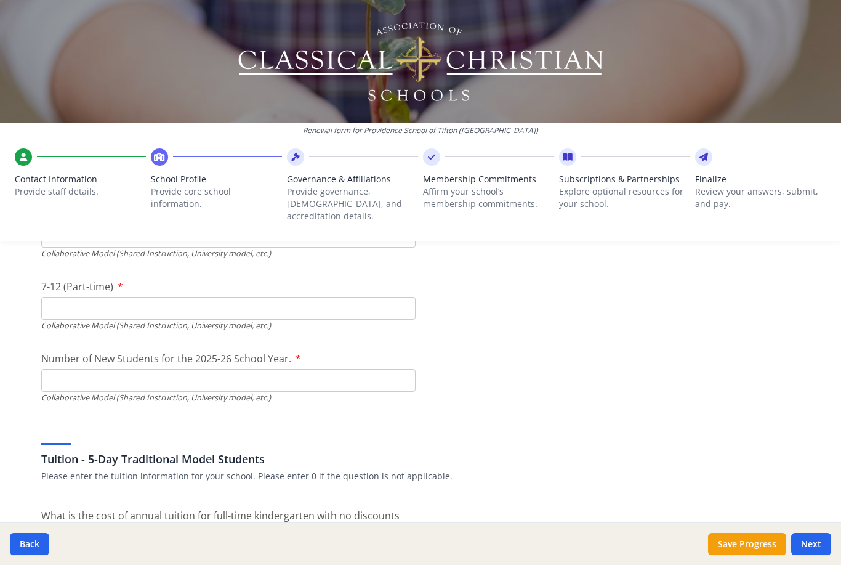
scroll to position [3171, 0]
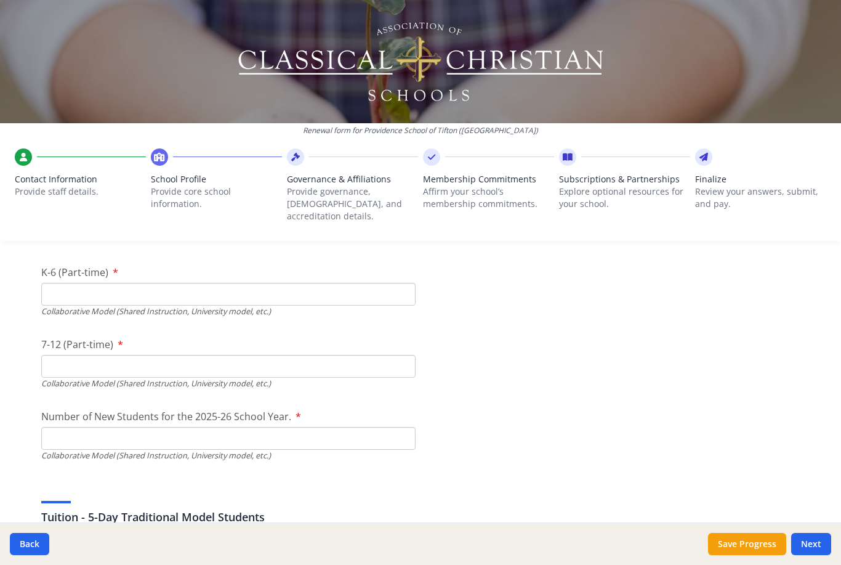
type input "20"
click at [386, 283] on input "K-6 (Part-time)" at bounding box center [228, 294] width 374 height 23
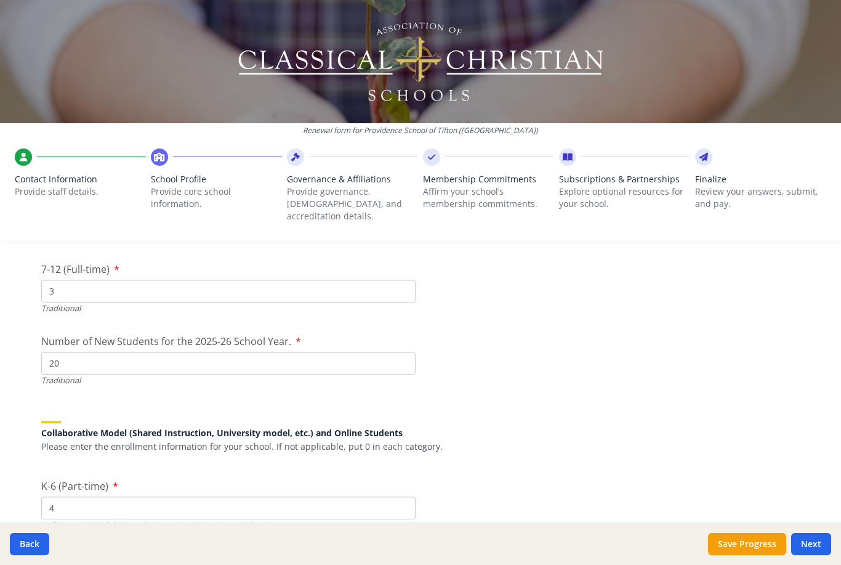
scroll to position [2861, 0]
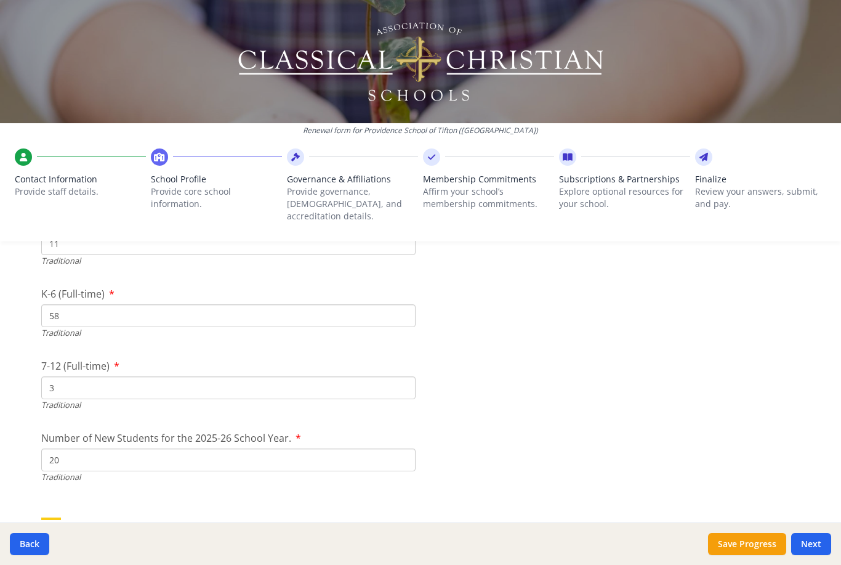
type input "4"
click at [396, 304] on input "58" at bounding box center [228, 315] width 374 height 23
type input "5"
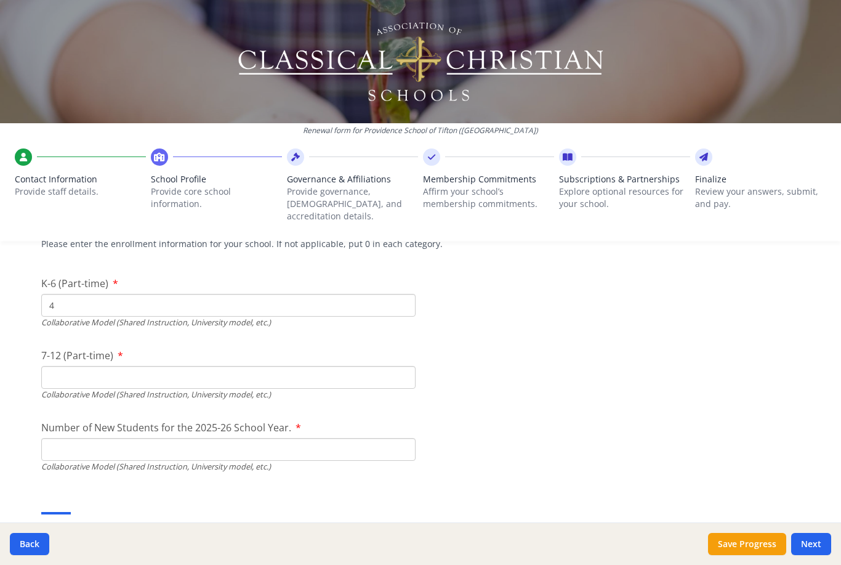
scroll to position [3174, 0]
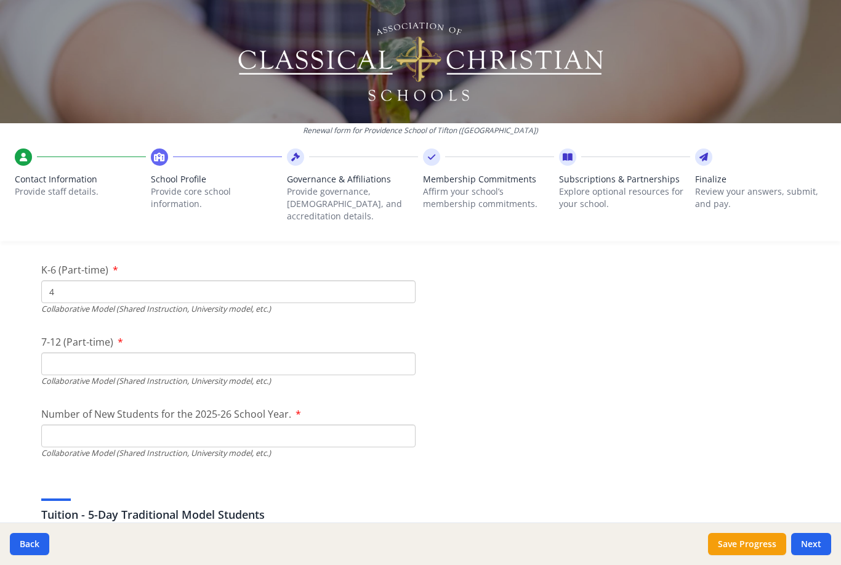
type input "54"
click at [385, 352] on input "7-12 (Part-time)" at bounding box center [228, 363] width 374 height 23
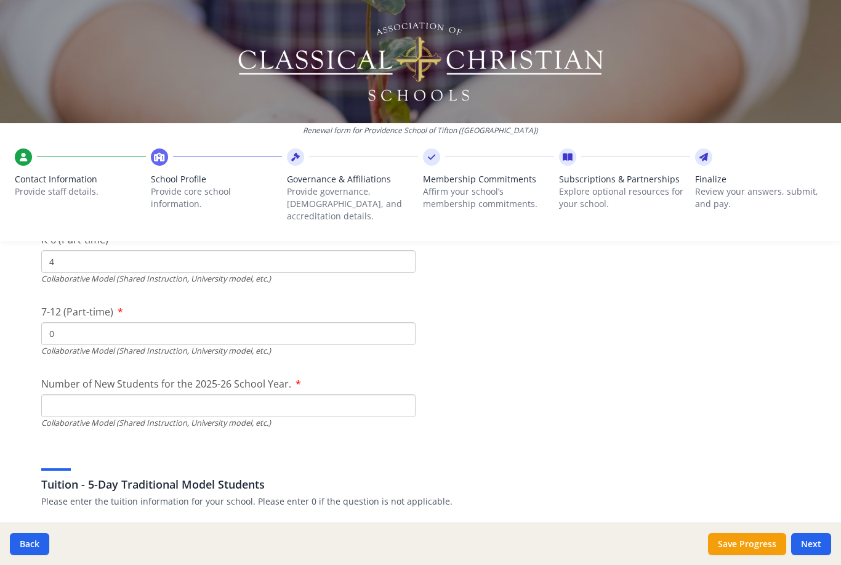
scroll to position [3262, 0]
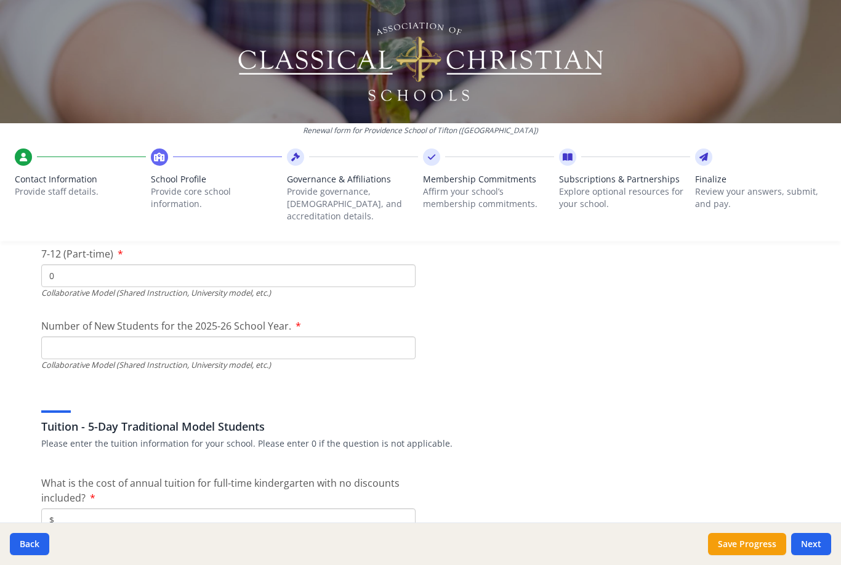
type input "0"
click at [385, 70] on input "Number of New Students for the 2025-26 School Year." at bounding box center [228, 58] width 374 height 23
type input "0"
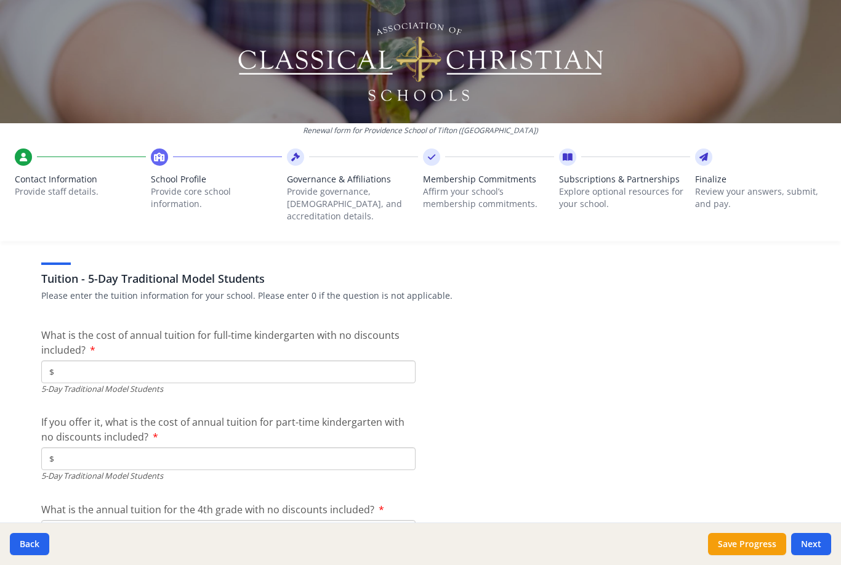
scroll to position [3416, 0]
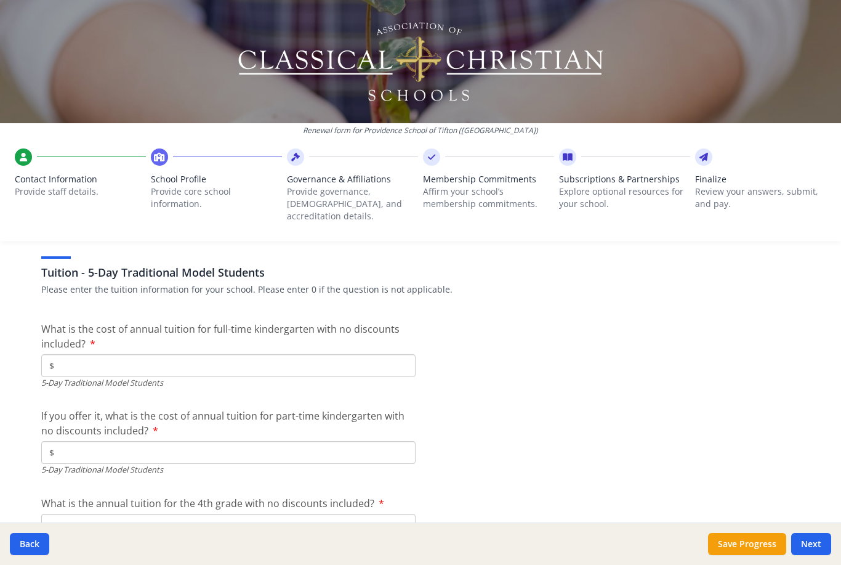
type input "1"
click at [353, 354] on input "$" at bounding box center [228, 365] width 374 height 23
type input "$7 485"
type input "$6 890"
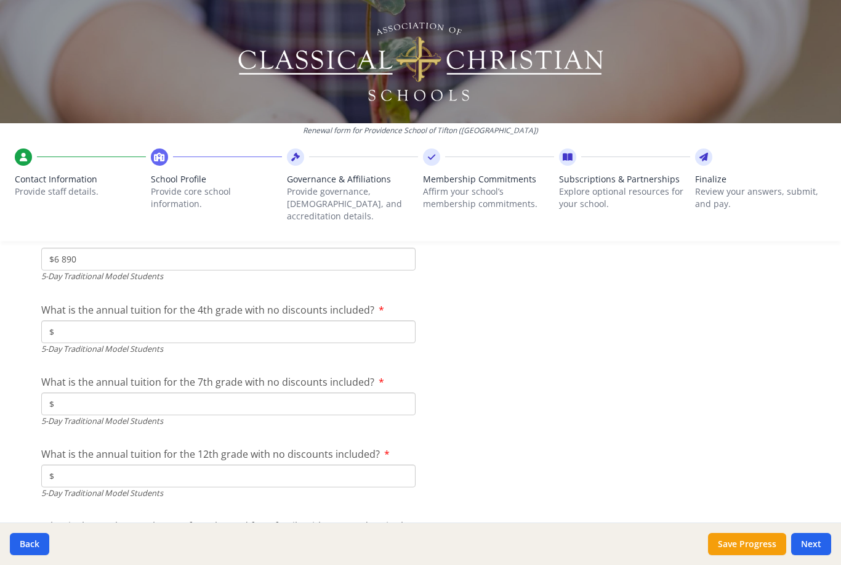
scroll to position [3608, 0]
click at [317, 321] on input "$" at bounding box center [228, 332] width 374 height 23
type input "$7 944"
click at [344, 401] on input "$" at bounding box center [228, 404] width 374 height 23
type input "$8 385"
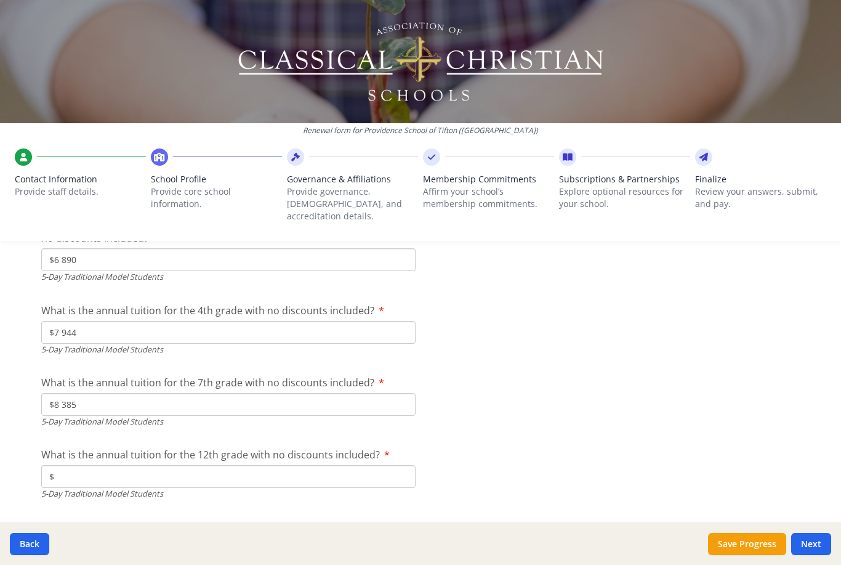
click at [373, 465] on input "$" at bounding box center [228, 476] width 374 height 23
type input "$8 585"
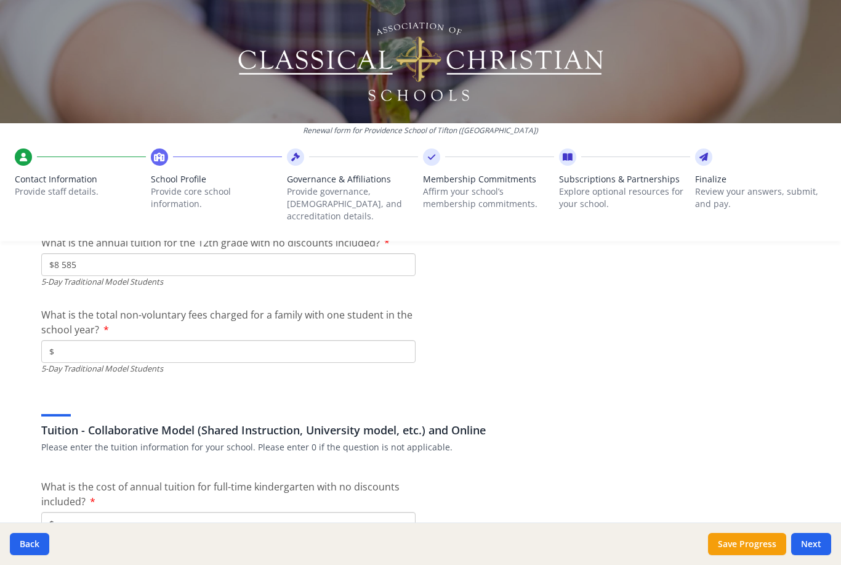
scroll to position [3824, 0]
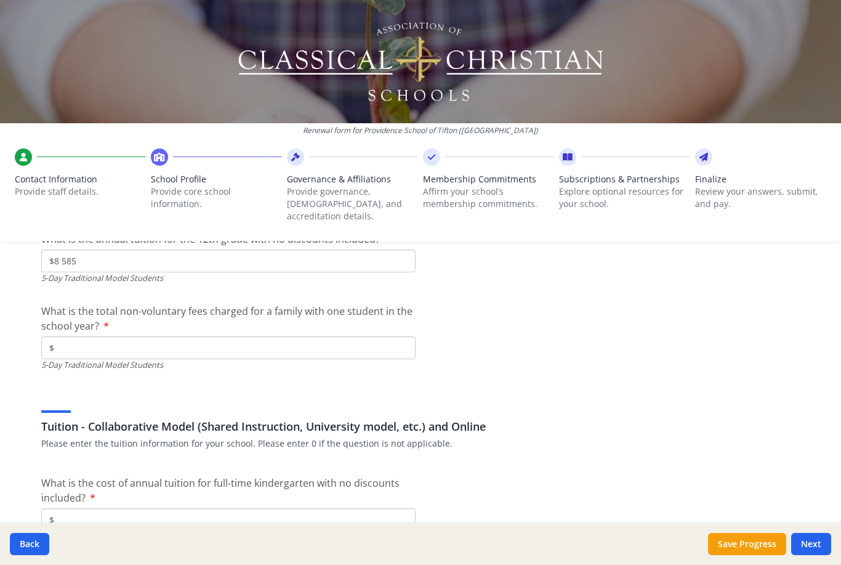
click at [369, 336] on input "$" at bounding box center [228, 347] width 374 height 23
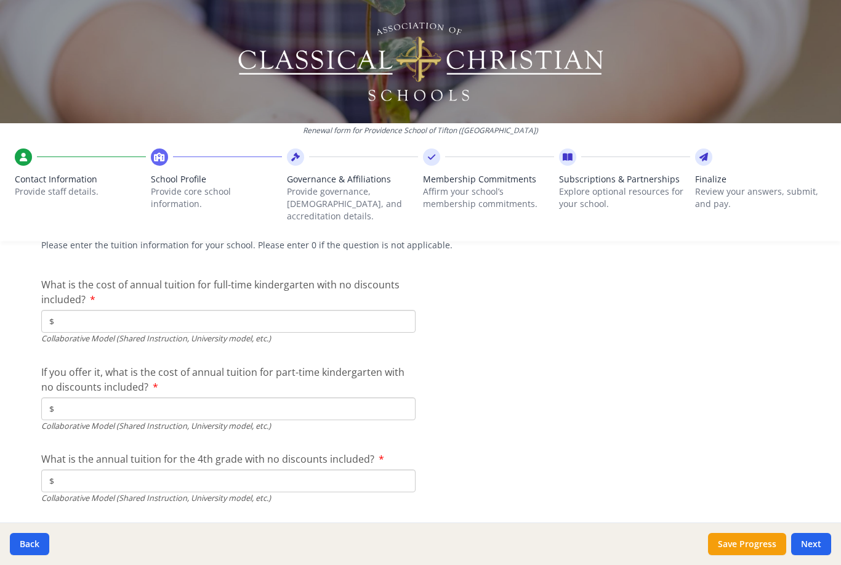
scroll to position [4055, 0]
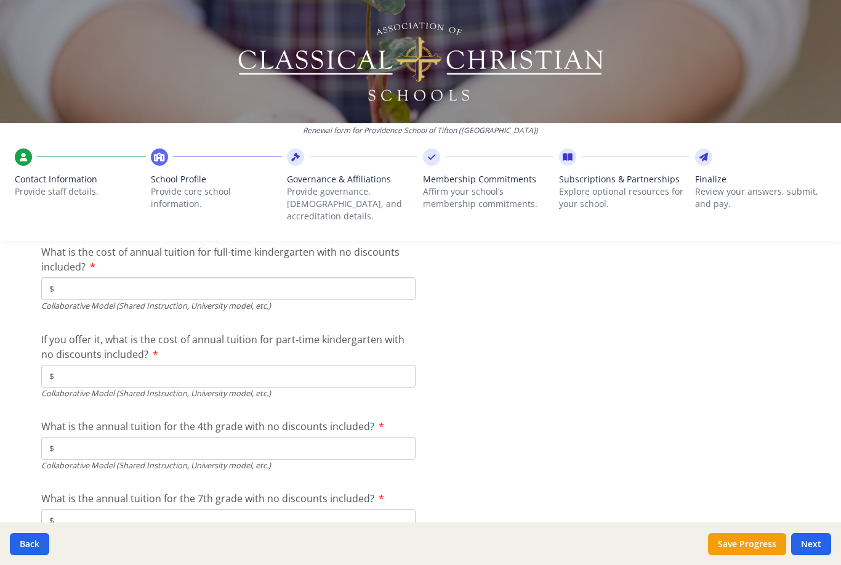
type input "$125"
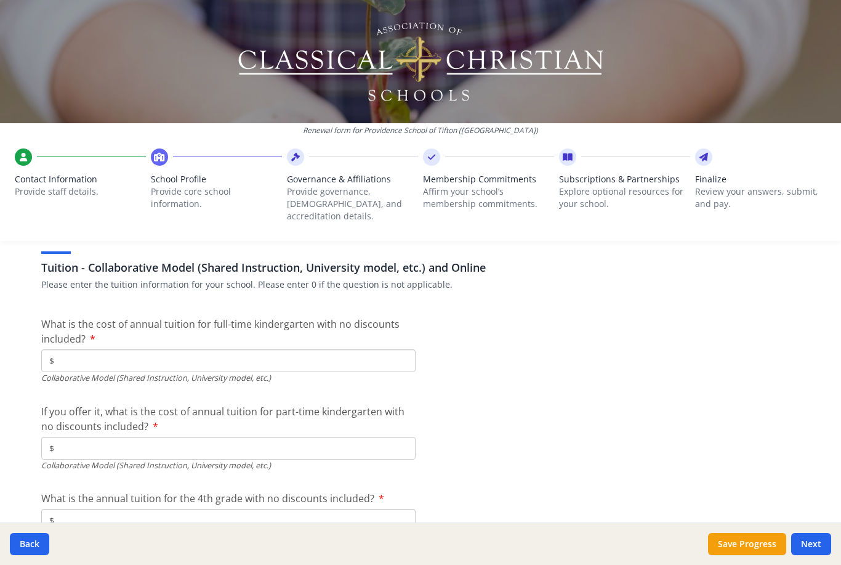
scroll to position [3930, 0]
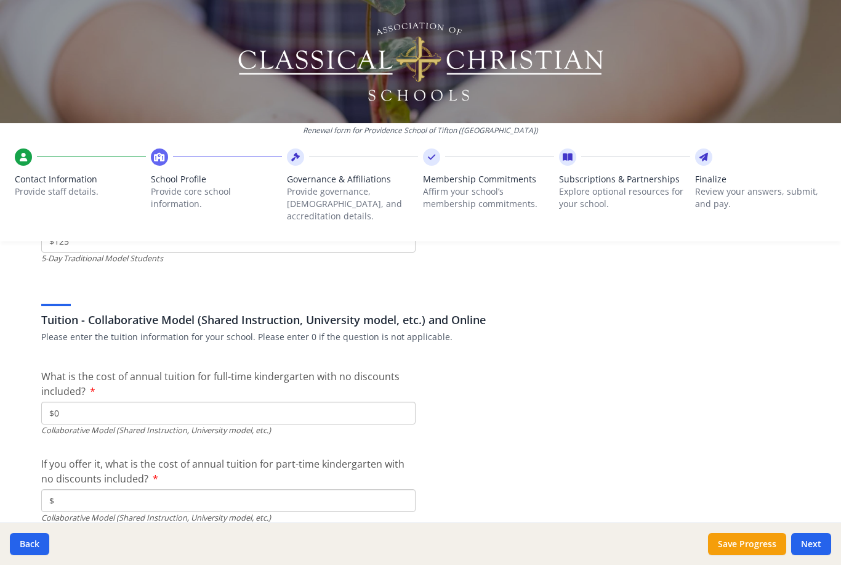
type input "$0"
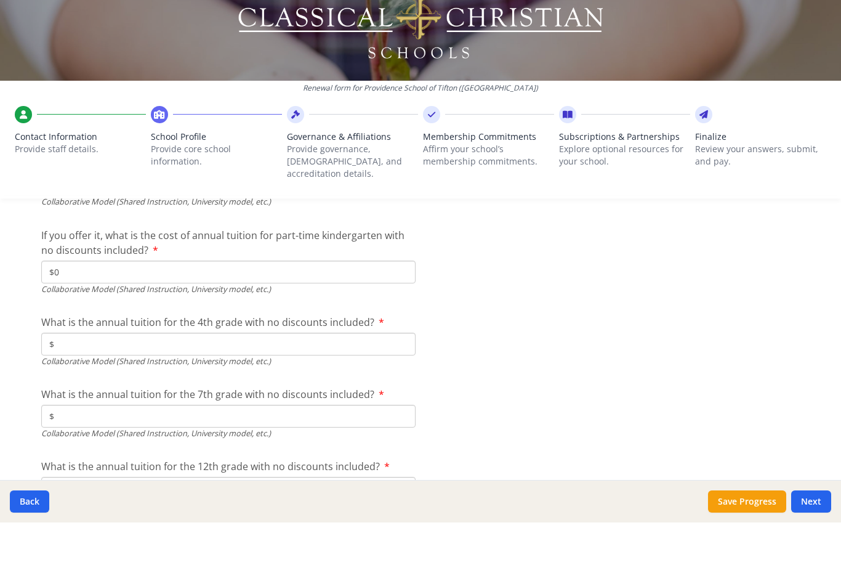
scroll to position [4117, 0]
type input "$0"
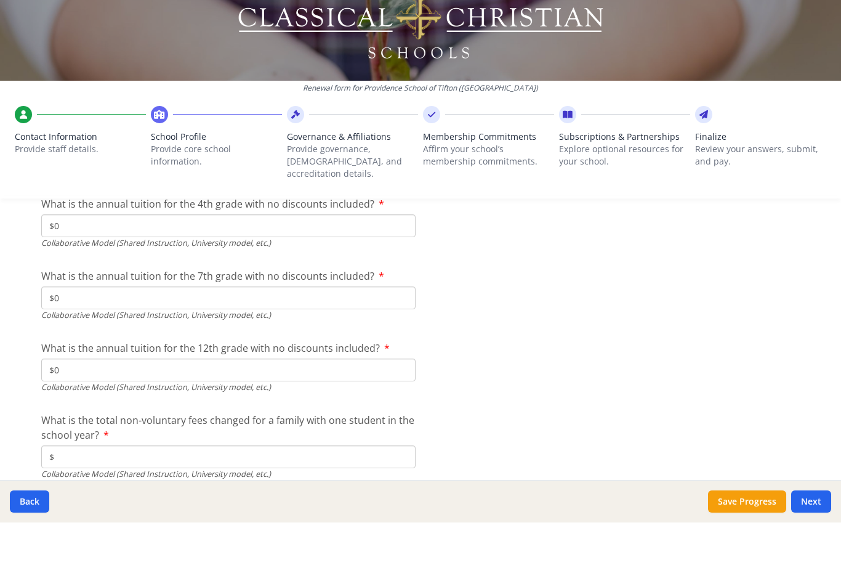
type input "$0"
click at [812, 533] on button "Next" at bounding box center [811, 544] width 40 height 22
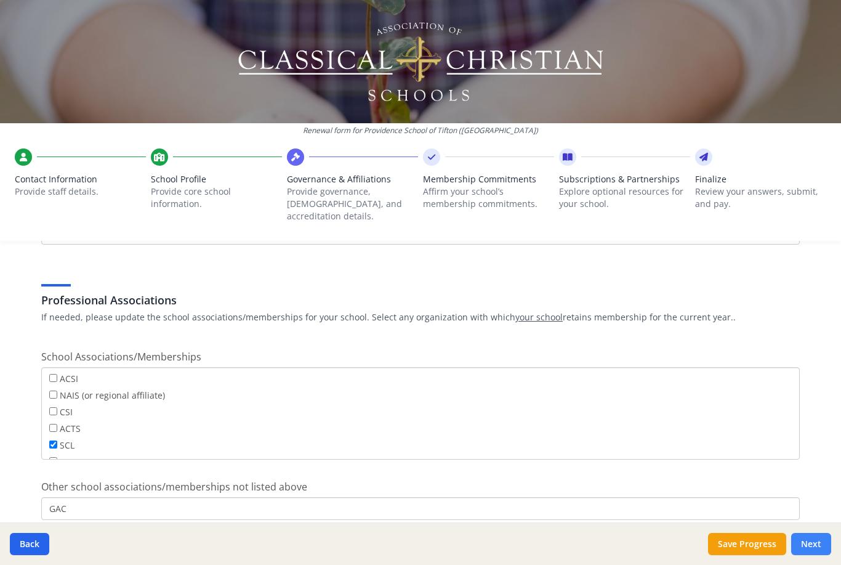
click at [815, 542] on button "Next" at bounding box center [811, 544] width 40 height 22
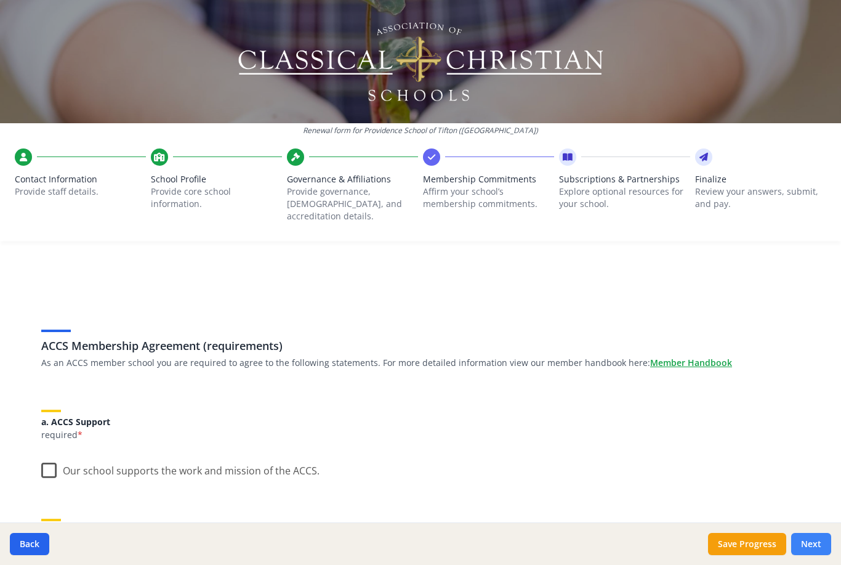
scroll to position [0, 0]
click at [56, 454] on label "Our school supports the work and mission of the ACCS." at bounding box center [180, 467] width 278 height 26
click at [0, 0] on input "Our school supports the work and mission of the ACCS." at bounding box center [0, 0] width 0 height 0
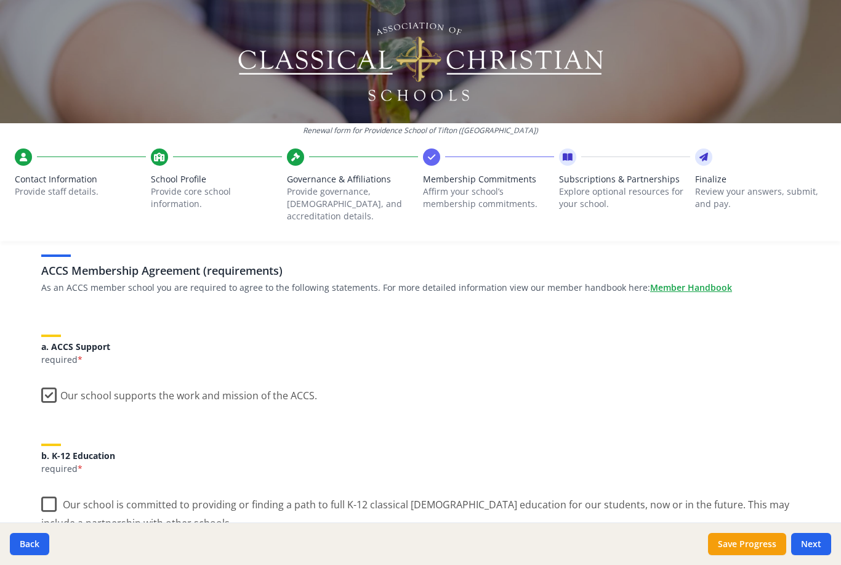
scroll to position [150, 0]
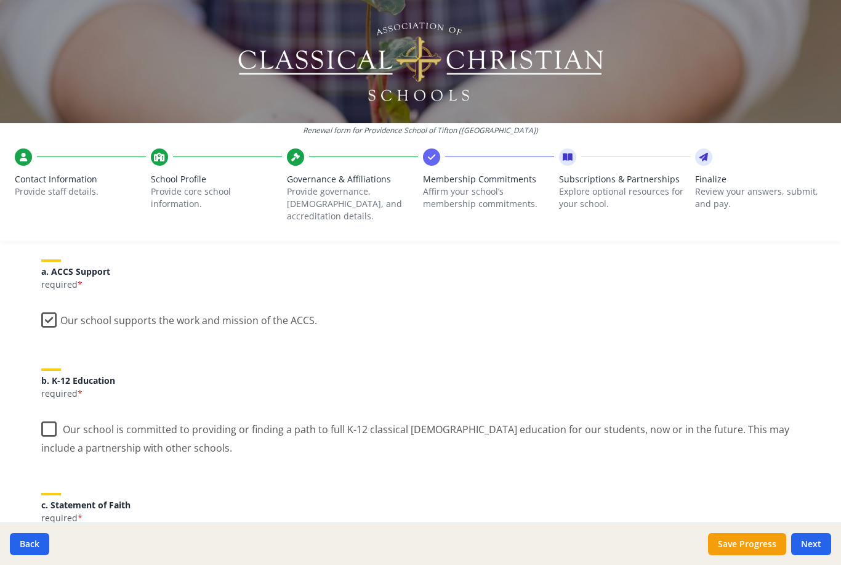
click at [53, 413] on label "Our school is committed to providing or finding a path to full K-12 classical […" at bounding box center [420, 433] width 759 height 41
click at [0, 0] on input "Our school is committed to providing or finding a path to full K-12 classical […" at bounding box center [0, 0] width 0 height 0
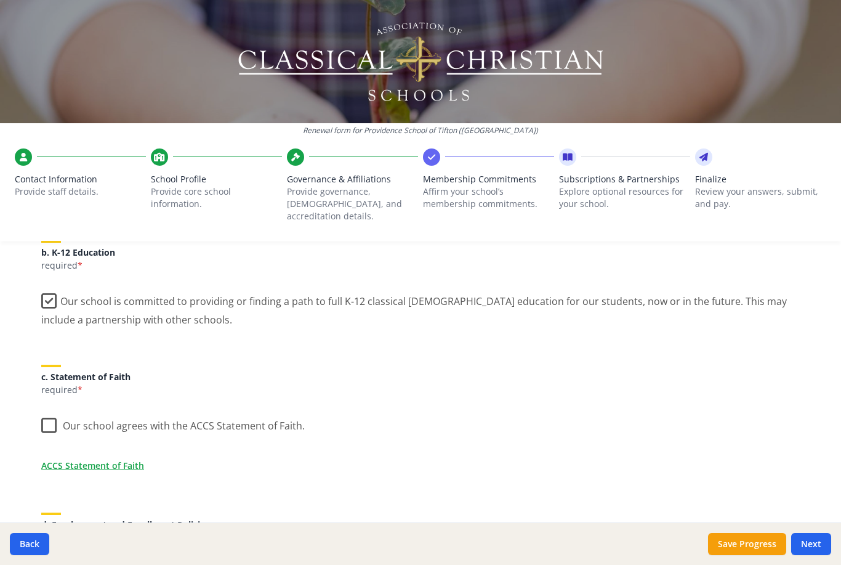
scroll to position [279, 0]
click at [57, 409] on label "Our school agrees with the ACCS Statement of Faith." at bounding box center [173, 422] width 264 height 26
click at [0, 0] on input "Our school agrees with the ACCS Statement of Faith." at bounding box center [0, 0] width 0 height 0
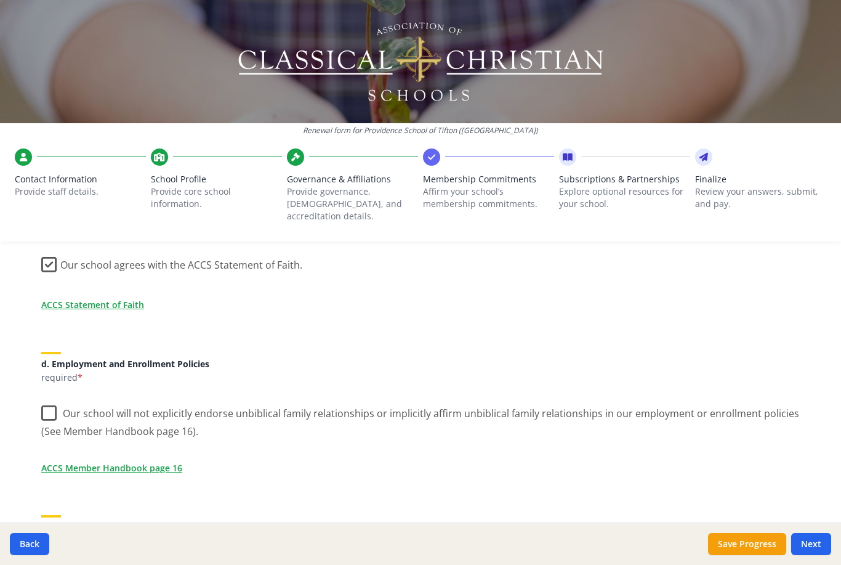
scroll to position [457, 0]
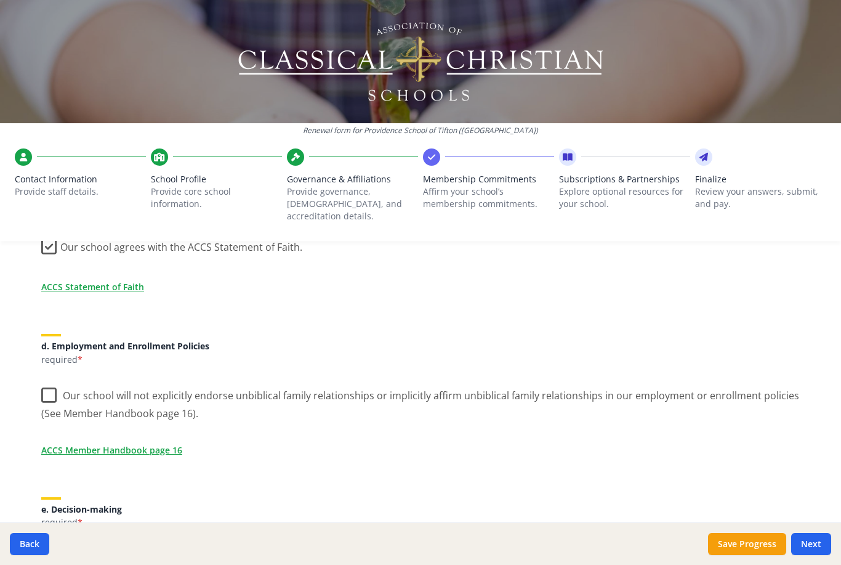
click at [52, 379] on label "Our school will not explicitly endorse unbiblical family relationships or impli…" at bounding box center [420, 399] width 759 height 41
click at [0, 0] on input "Our school will not explicitly endorse unbiblical family relationships or impli…" at bounding box center [0, 0] width 0 height 0
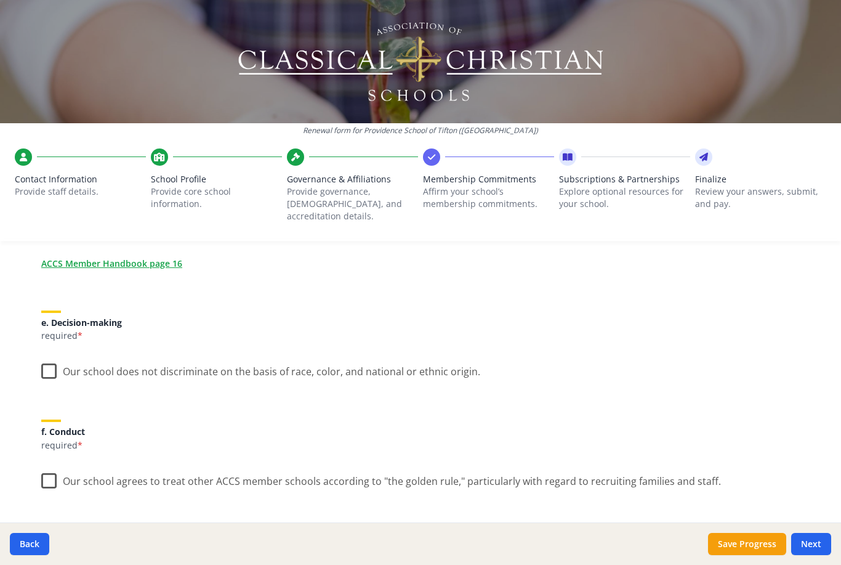
scroll to position [652, 0]
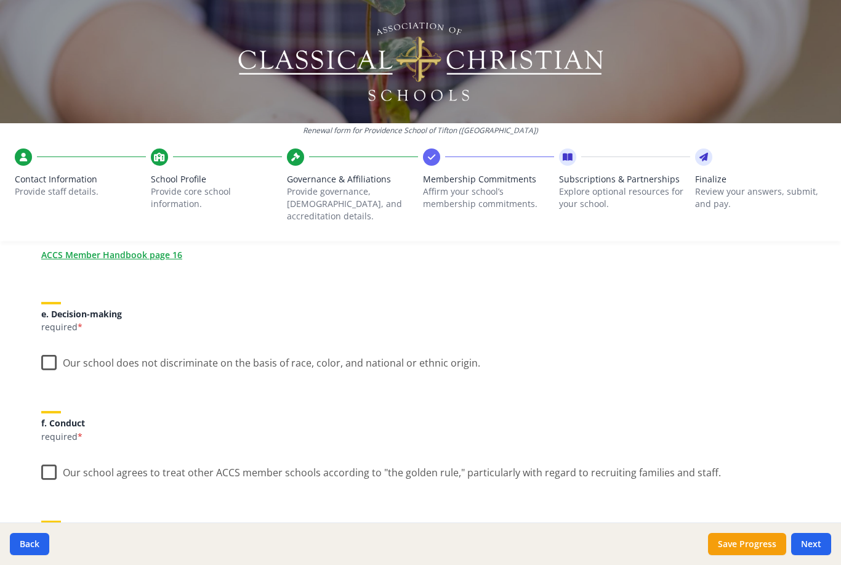
click at [50, 347] on label "Our school does not discriminate on the basis of race, color, and national or e…" at bounding box center [260, 360] width 439 height 26
click at [0, 0] on input "Our school does not discriminate on the basis of race, color, and national or e…" at bounding box center [0, 0] width 0 height 0
click at [50, 456] on label "Our school agrees to treat other ACCS member schools according to "the golden r…" at bounding box center [381, 469] width 680 height 26
click at [0, 0] on input "Our school agrees to treat other ACCS member schools according to "the golden r…" at bounding box center [0, 0] width 0 height 0
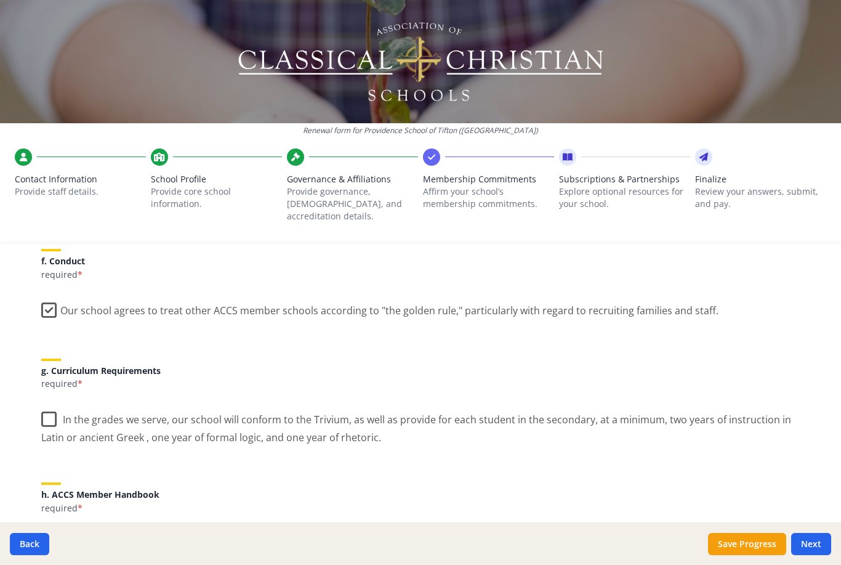
scroll to position [828, 0]
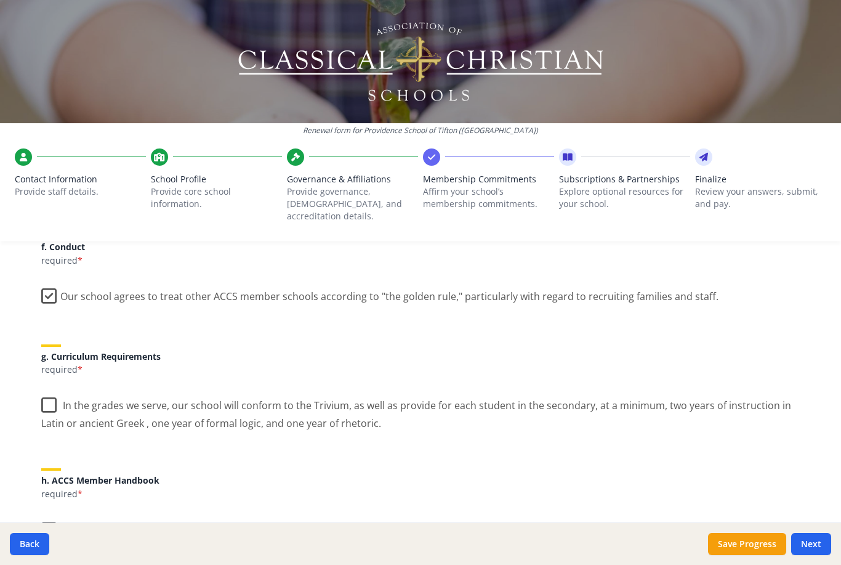
click at [59, 389] on label "In the grades we serve, our school will conform to the Trivium, as well as prov…" at bounding box center [420, 409] width 759 height 41
click at [0, 0] on input "In the grades we serve, our school will conform to the Trivium, as well as prov…" at bounding box center [0, 0] width 0 height 0
click at [50, 514] on label "We have received and will comply with the terms for ACCS Membership as indicate…" at bounding box center [321, 527] width 560 height 26
click at [0, 0] on input "We have received and will comply with the terms for ACCS Membership as indicate…" at bounding box center [0, 0] width 0 height 0
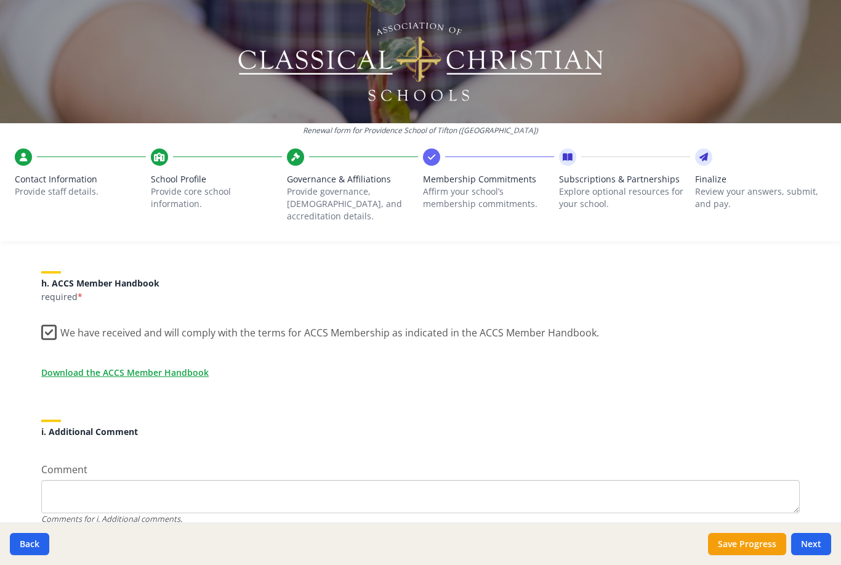
scroll to position [1025, 0]
click at [808, 546] on button "Next" at bounding box center [811, 544] width 40 height 22
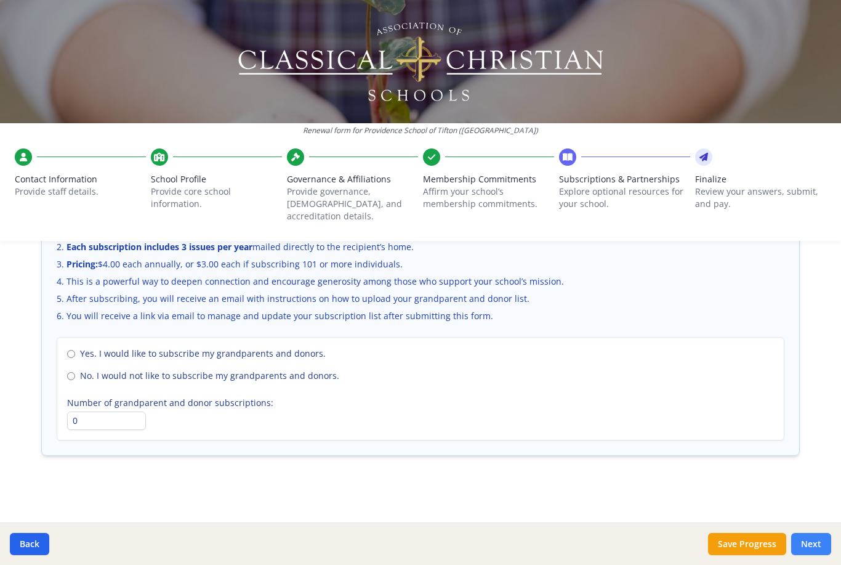
scroll to position [802, 0]
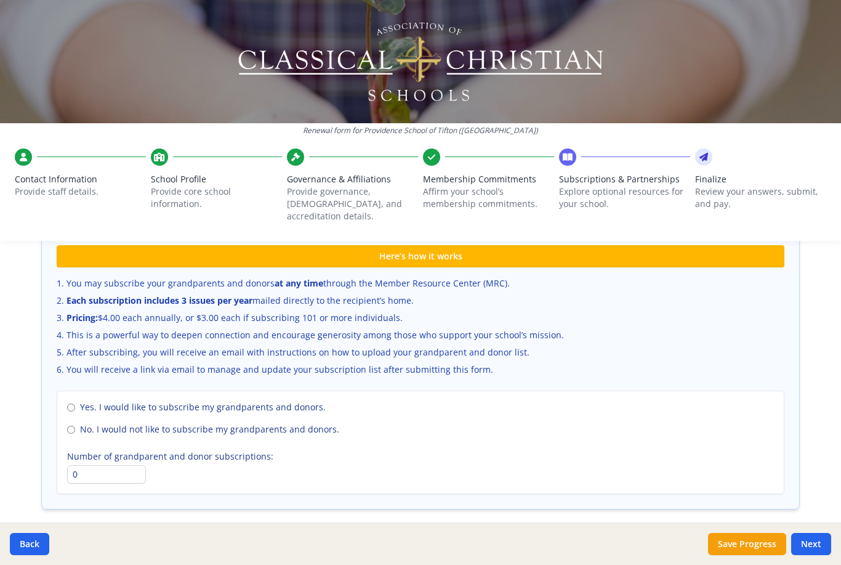
click at [75, 403] on input "Yes. I would like to subscribe my grandparents and donors." at bounding box center [71, 407] width 8 height 8
radio input "true"
click at [103, 465] on input "0" at bounding box center [106, 474] width 79 height 18
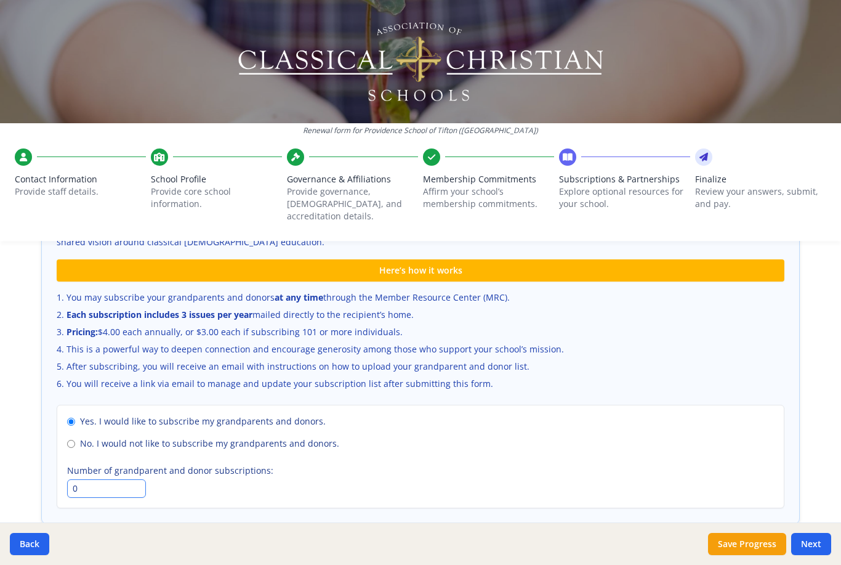
scroll to position [789, 0]
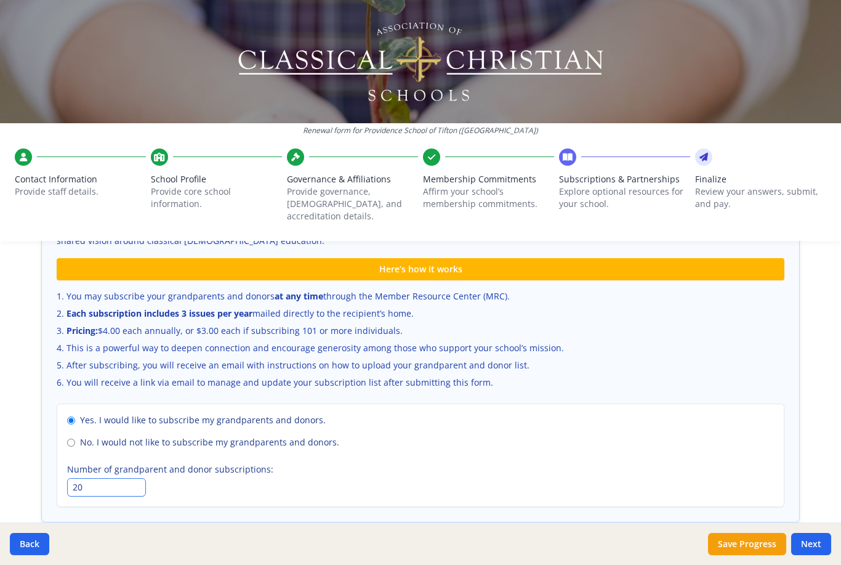
type input "2"
type input "110"
click at [819, 547] on button "Next" at bounding box center [811, 544] width 40 height 22
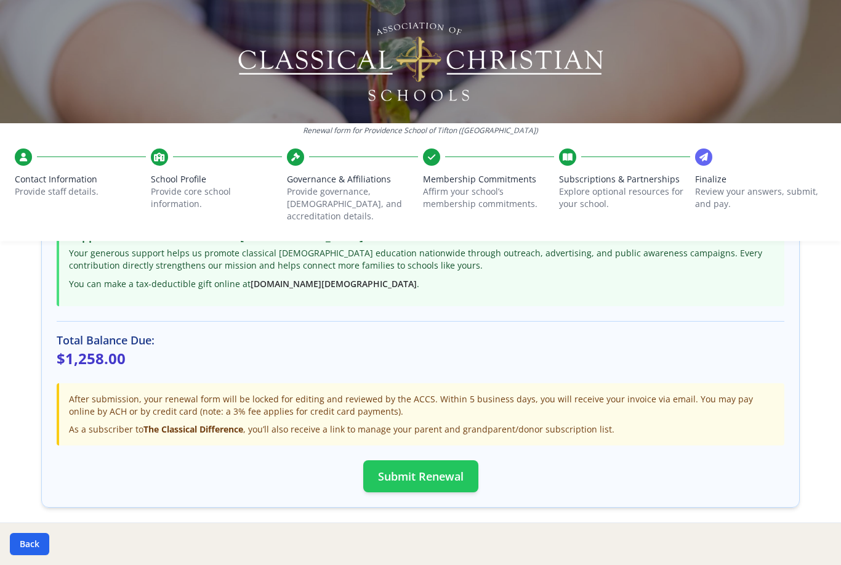
click at [443, 460] on button "Submit Renewal" at bounding box center [420, 476] width 115 height 32
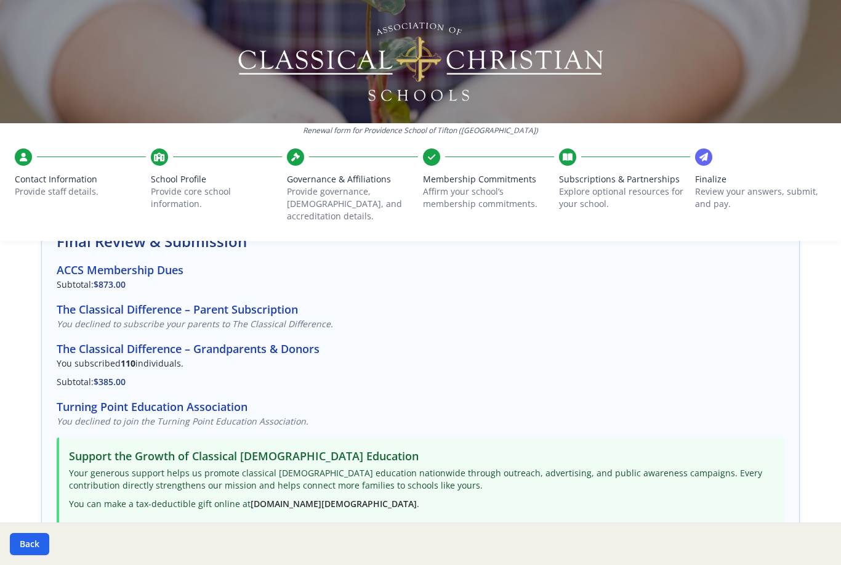
scroll to position [78, 0]
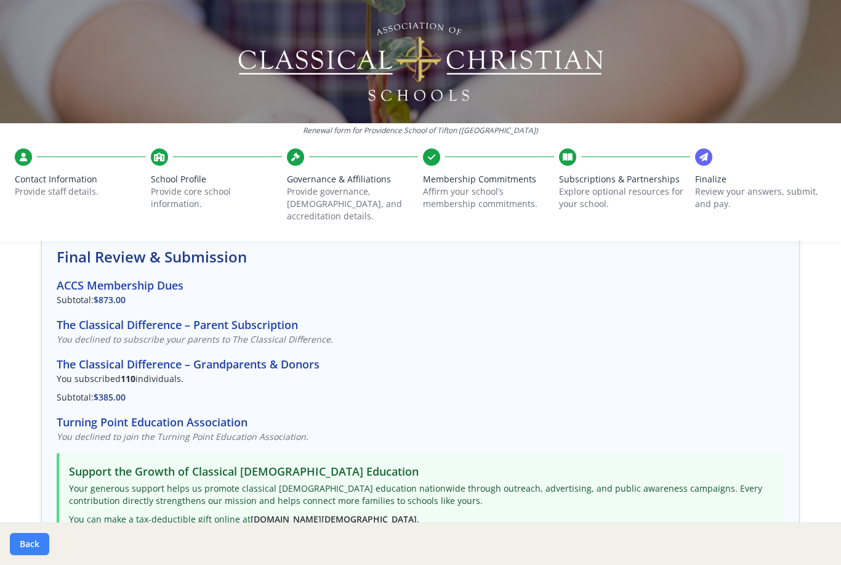
click at [28, 552] on button "Back" at bounding box center [29, 544] width 39 height 22
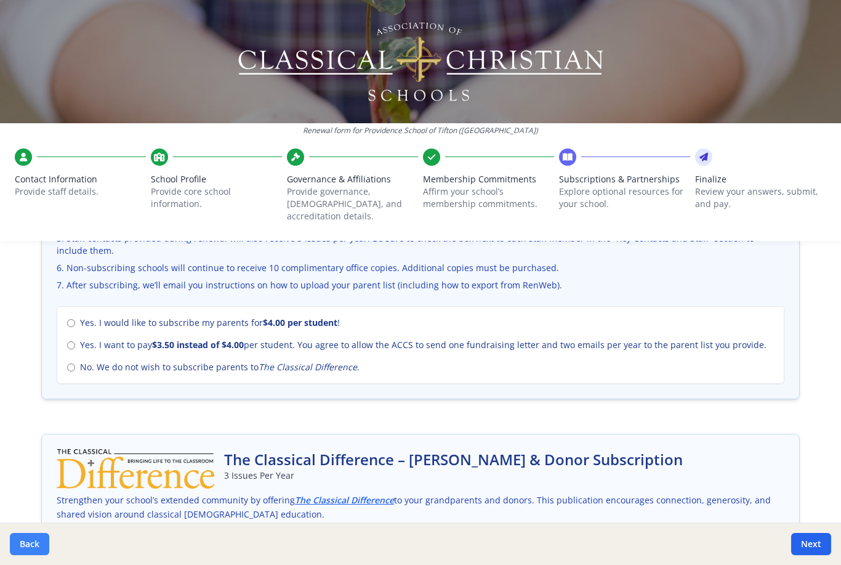
scroll to position [525, 0]
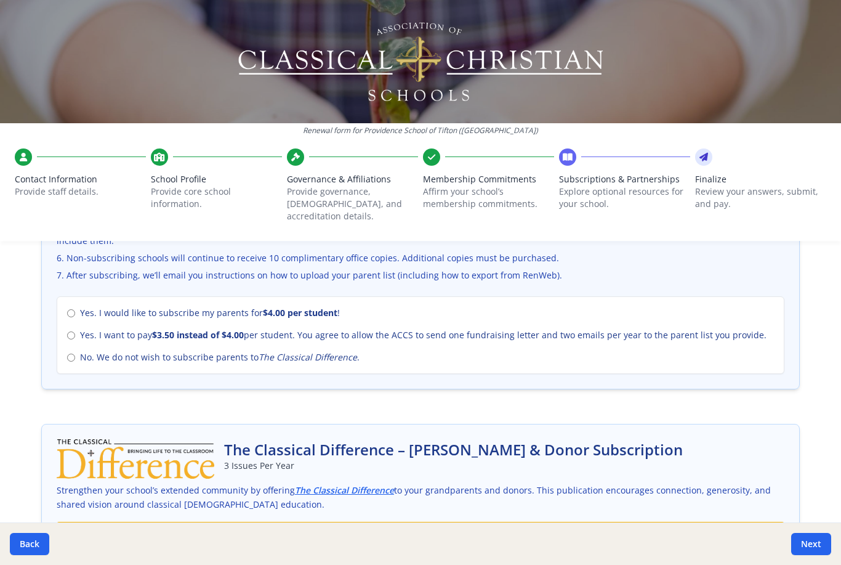
click at [65, 296] on div "Yes. I would like to subscribe my parents for $4.00 per student ! Yes. I want t…" at bounding box center [421, 335] width 728 height 78
click at [68, 331] on input "Yes. I want to pay $3.50 instead of $4.00 per student. You agree to allow the A…" at bounding box center [71, 335] width 8 height 8
radio input "true"
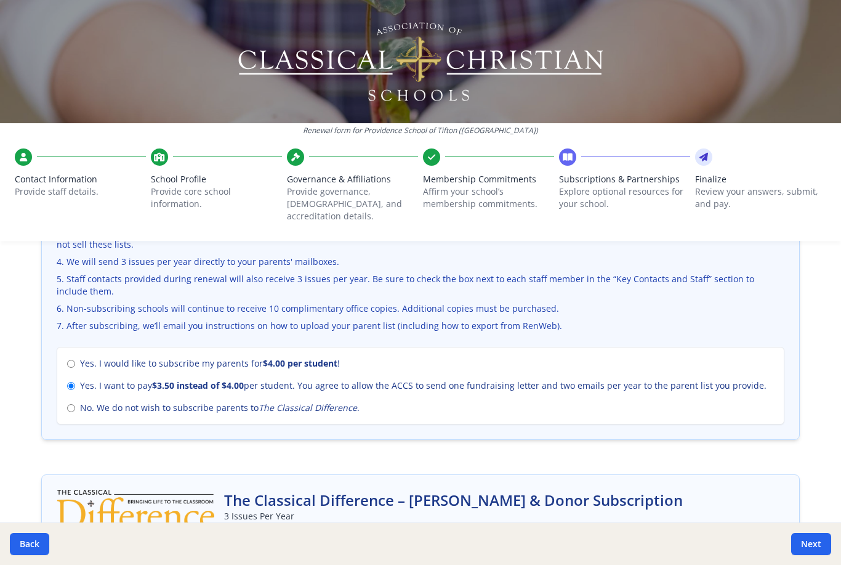
scroll to position [445, 0]
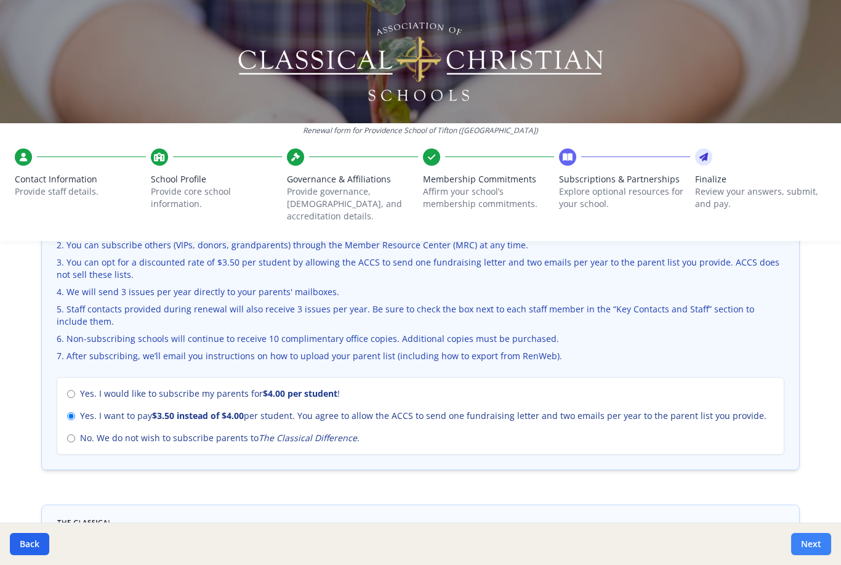
click at [811, 544] on button "Next" at bounding box center [811, 544] width 40 height 22
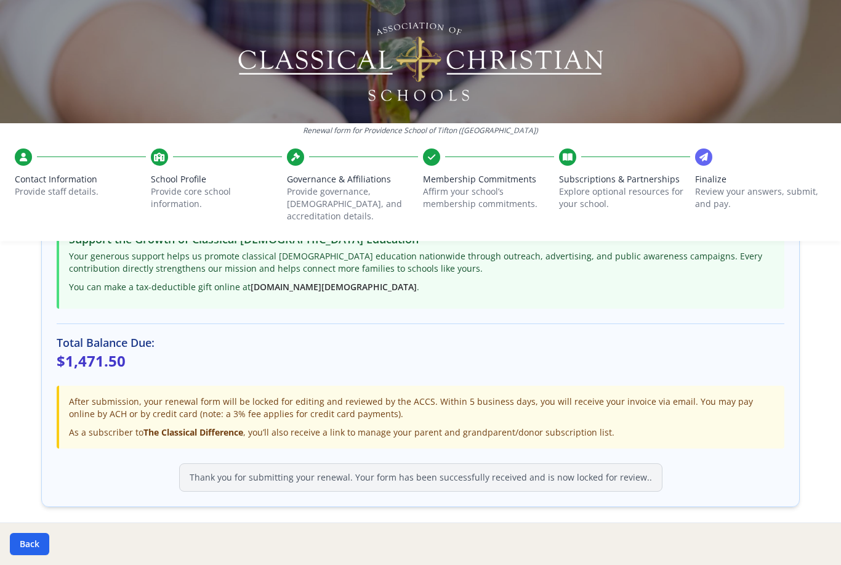
scroll to position [328, 0]
